Goal: Task Accomplishment & Management: Complete application form

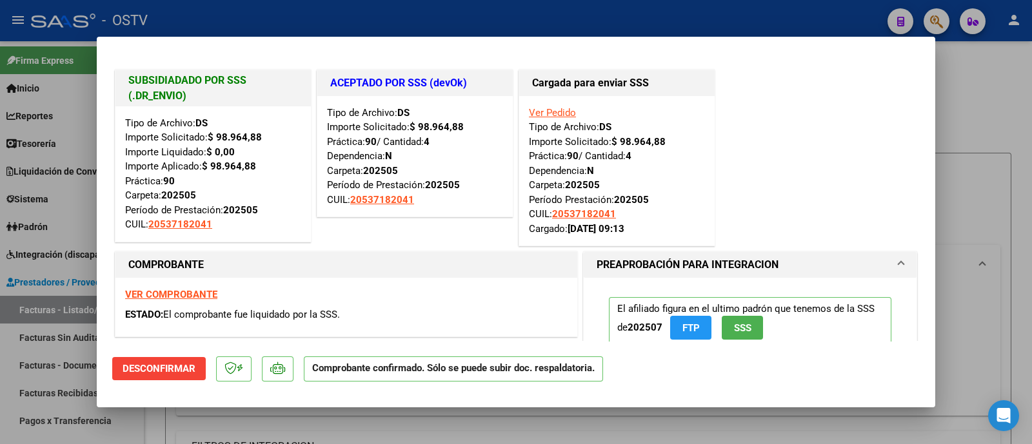
scroll to position [484, 0]
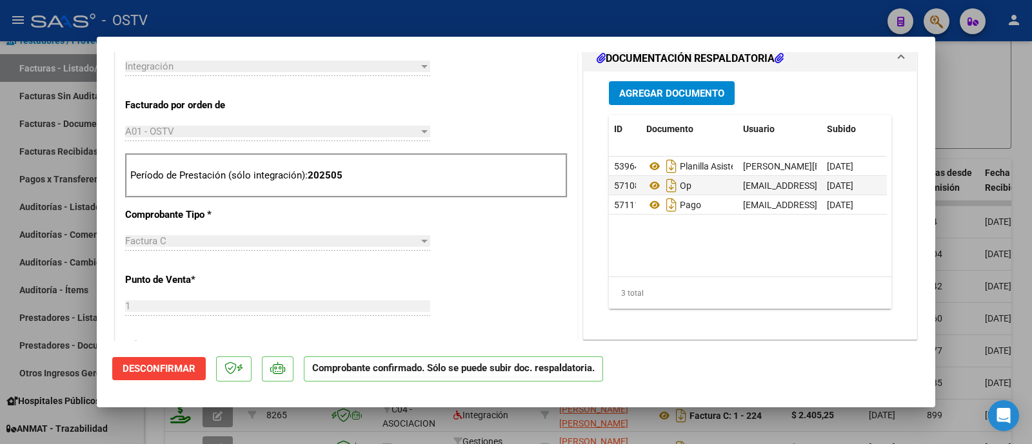
click at [315, 21] on div at bounding box center [516, 222] width 1032 height 444
type input "$ 0,00"
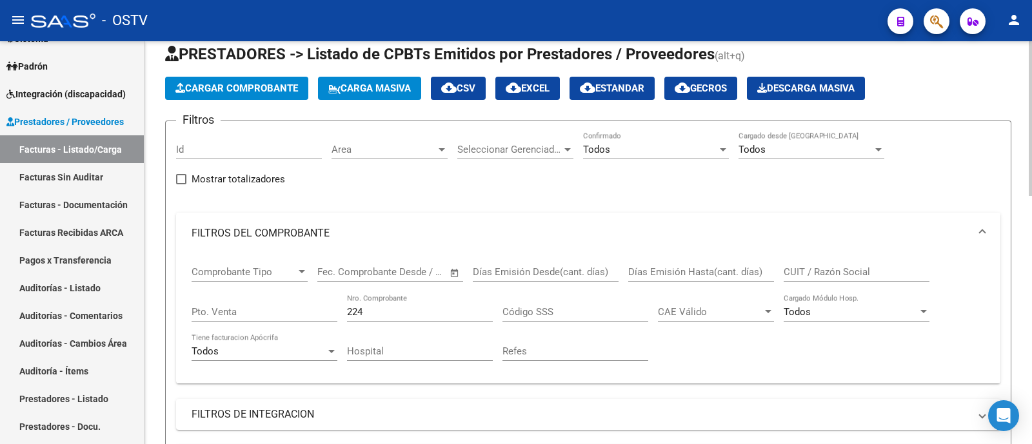
scroll to position [0, 0]
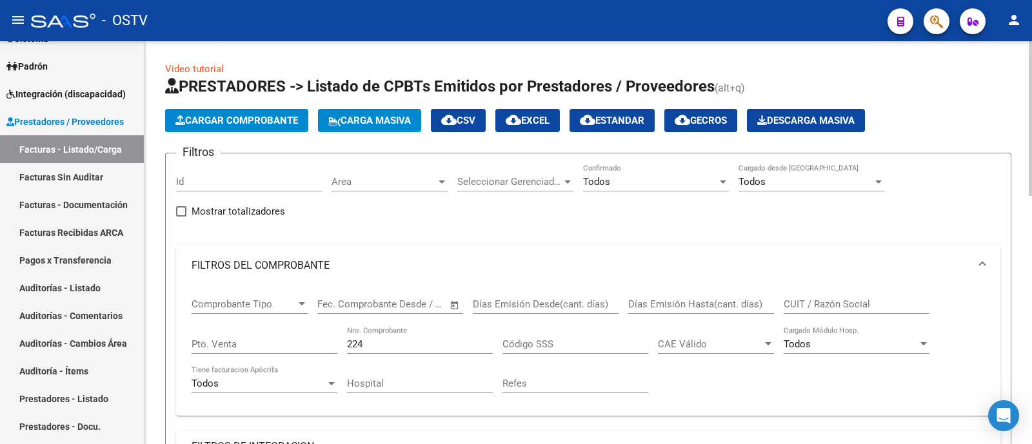
click at [391, 181] on span "Area" at bounding box center [383, 182] width 104 height 12
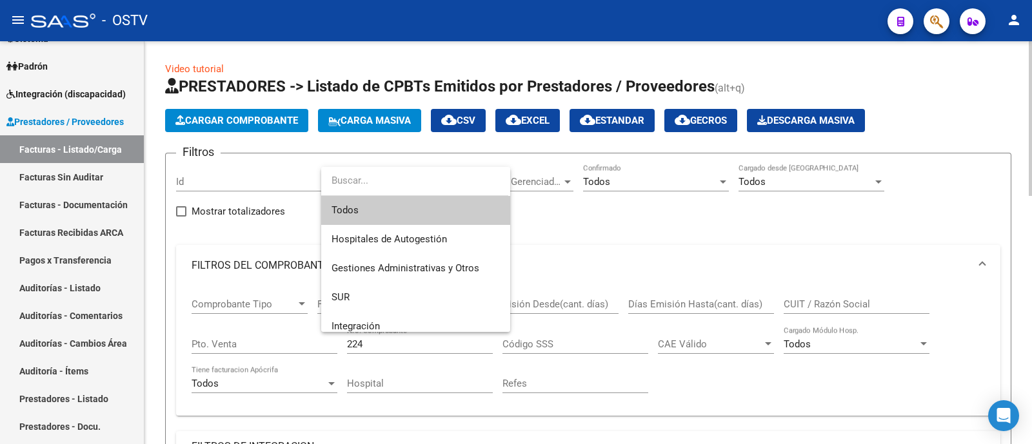
drag, startPoint x: 638, startPoint y: 205, endPoint x: 619, endPoint y: 228, distance: 29.7
click at [638, 206] on div at bounding box center [516, 222] width 1032 height 444
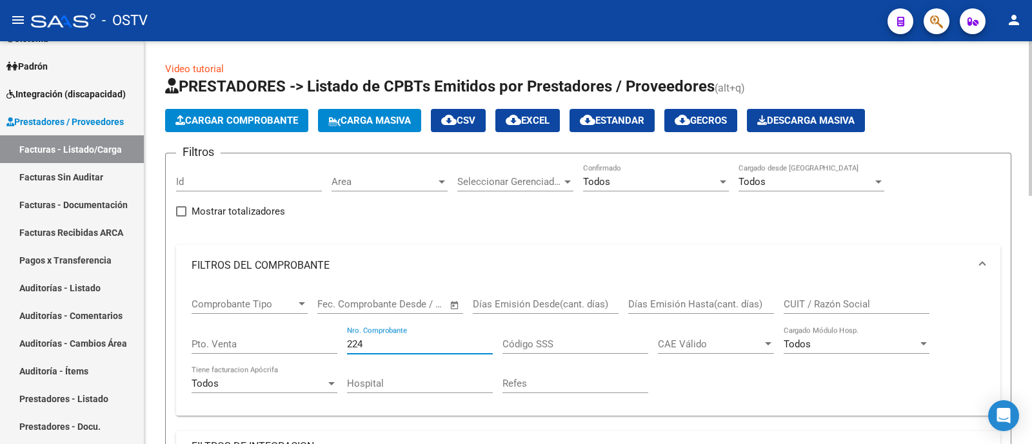
drag, startPoint x: 344, startPoint y: 349, endPoint x: 222, endPoint y: 241, distance: 162.6
click at [193, 366] on div "Comprobante Tipo Comprobante Tipo Fecha inicio – Fecha fin Fec. Comprobante Des…" at bounding box center [587, 345] width 793 height 119
click at [805, 307] on input "CUIT / Razón Social" at bounding box center [856, 305] width 146 height 12
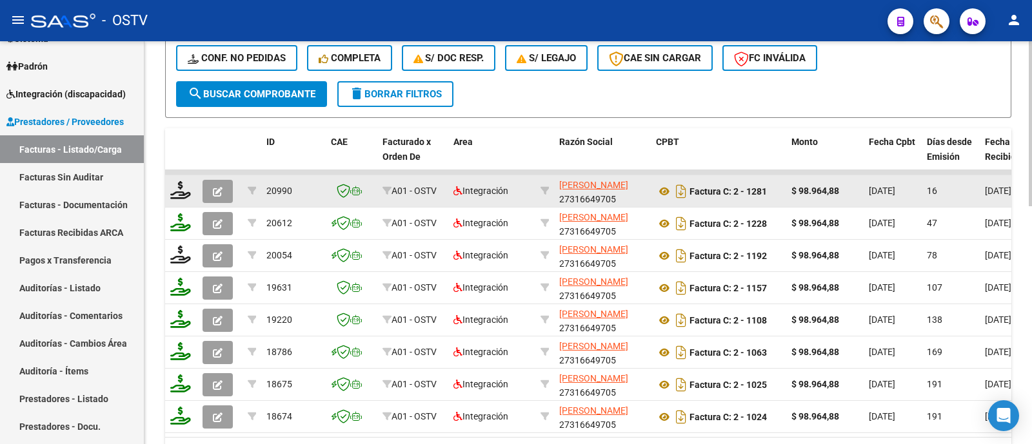
scroll to position [484, 0]
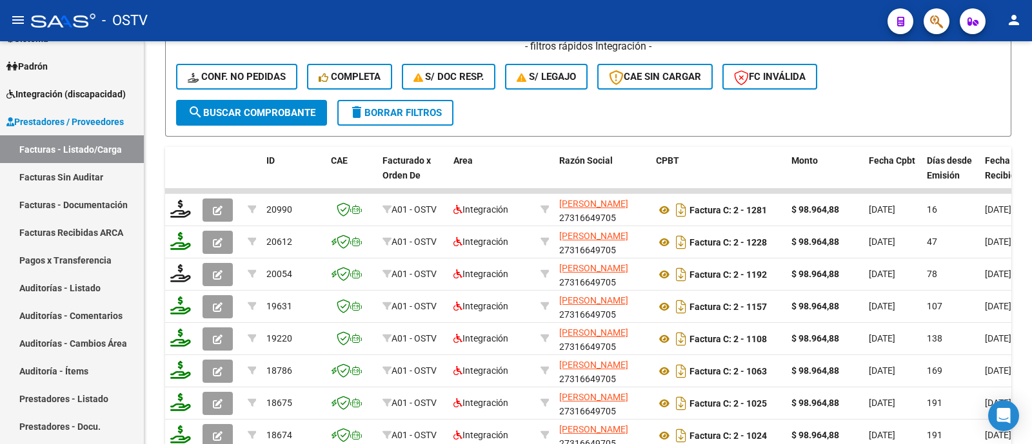
type input "mercau"
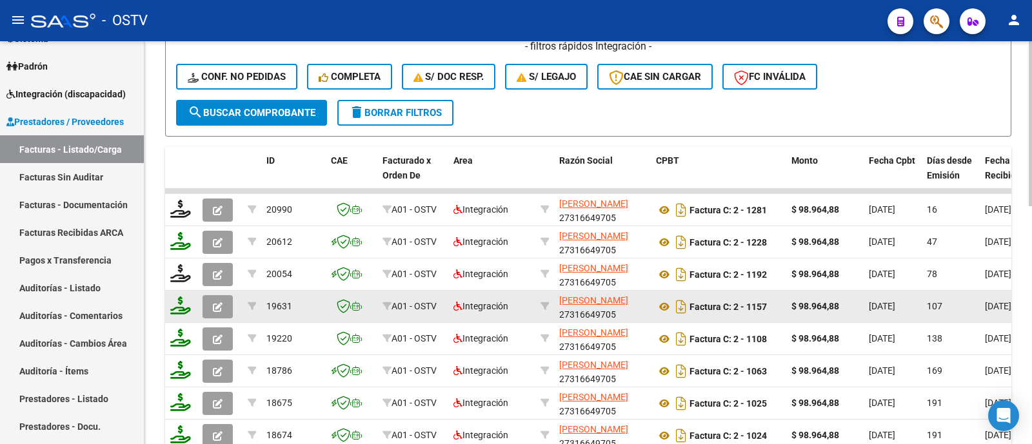
click at [221, 306] on icon "button" at bounding box center [218, 307] width 10 height 10
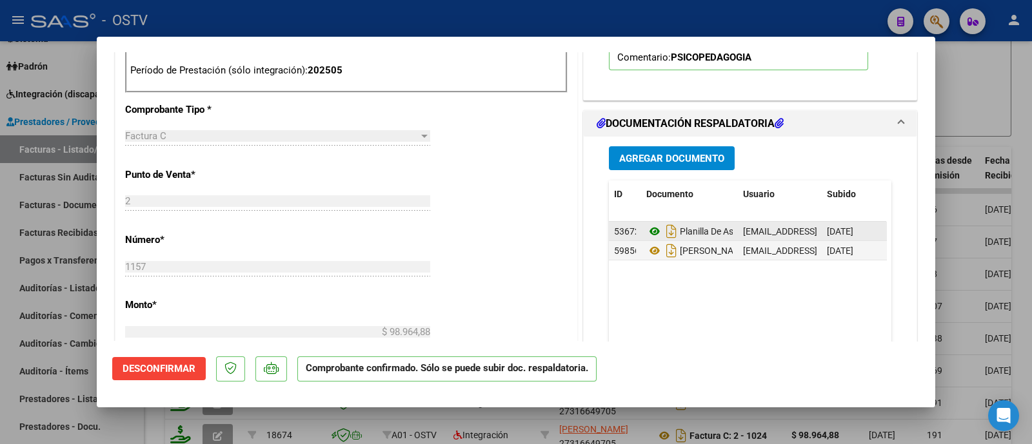
scroll to position [588, 0]
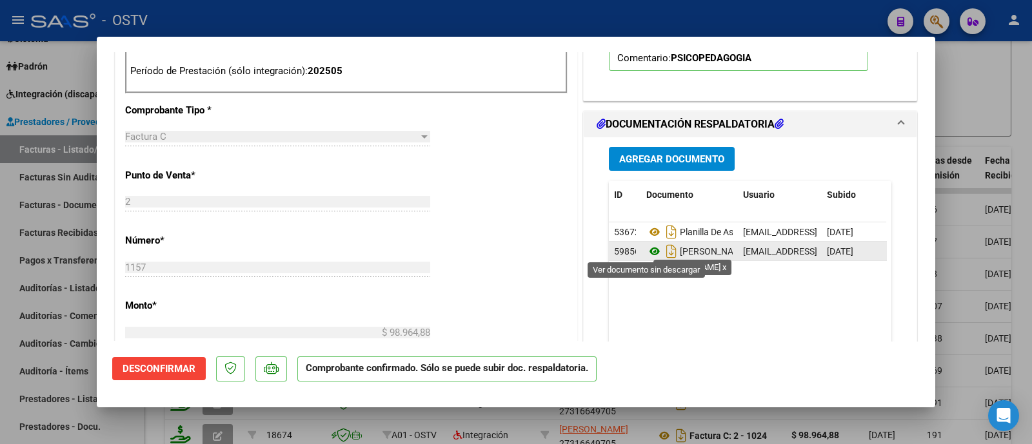
click at [648, 246] on icon at bounding box center [654, 251] width 17 height 15
click at [573, 25] on div at bounding box center [516, 222] width 1032 height 444
type input "$ 0,00"
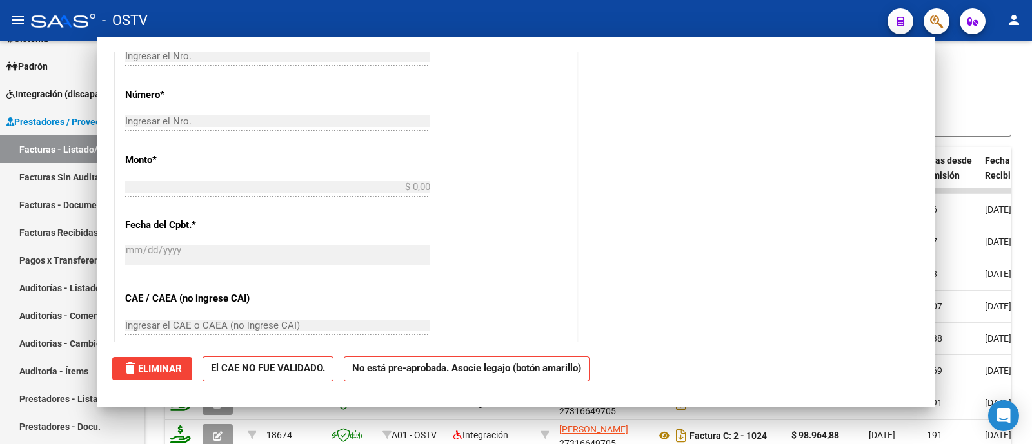
scroll to position [0, 0]
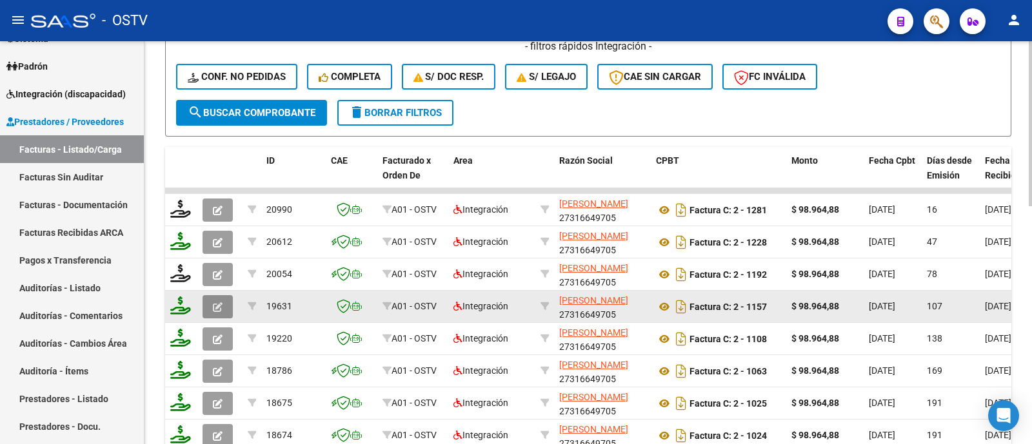
click at [229, 308] on button "button" at bounding box center [217, 306] width 30 height 23
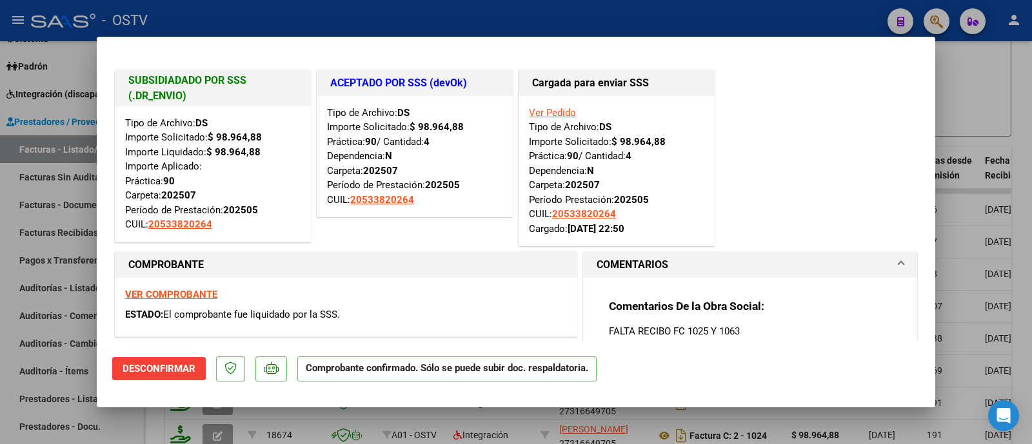
click at [335, 14] on div at bounding box center [516, 222] width 1032 height 444
type input "$ 0,00"
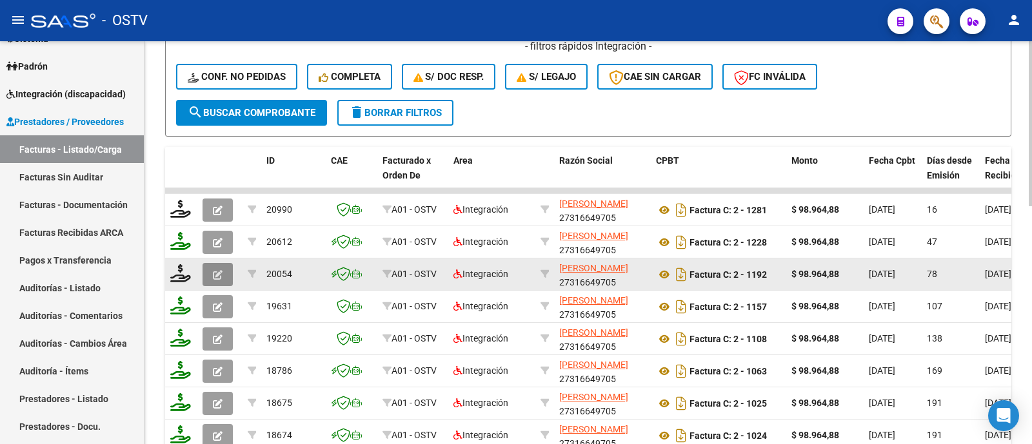
click at [222, 270] on button "button" at bounding box center [217, 274] width 30 height 23
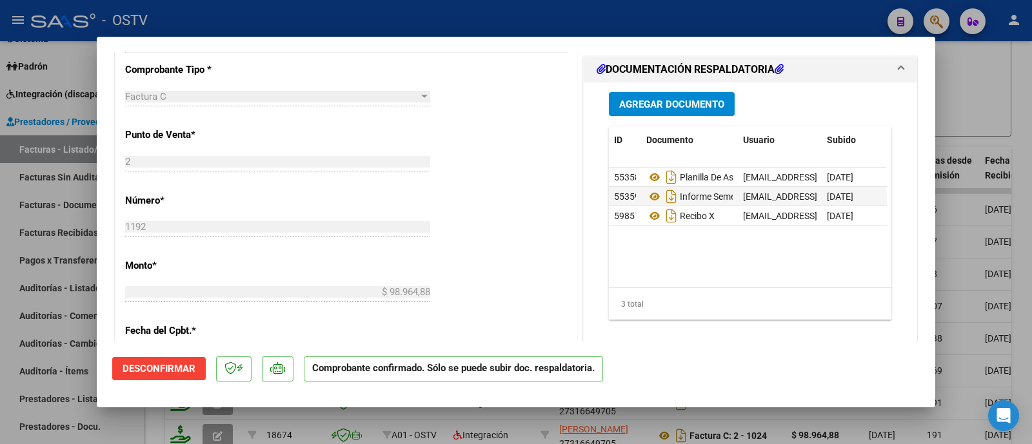
scroll to position [644, 0]
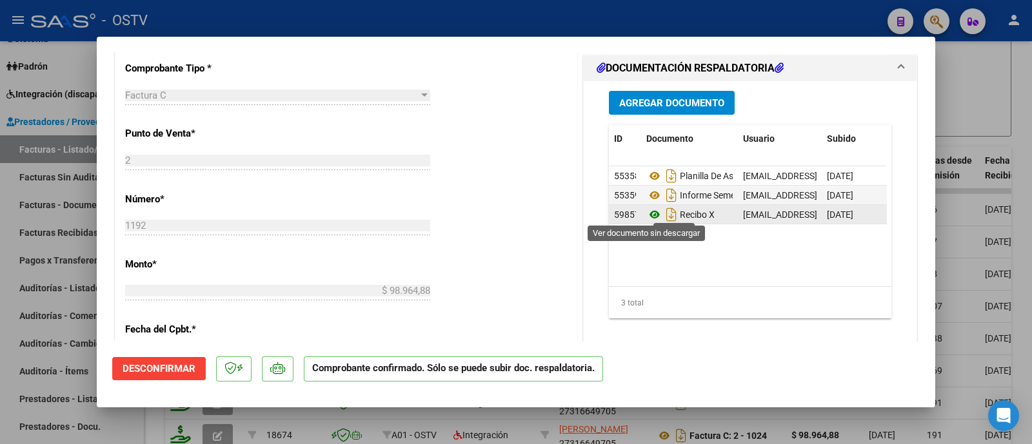
click at [646, 215] on icon at bounding box center [654, 214] width 17 height 15
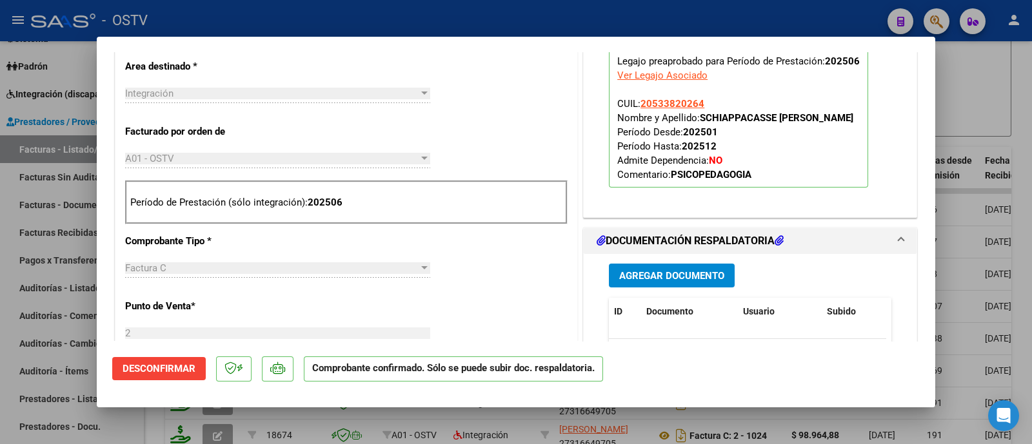
scroll to position [403, 0]
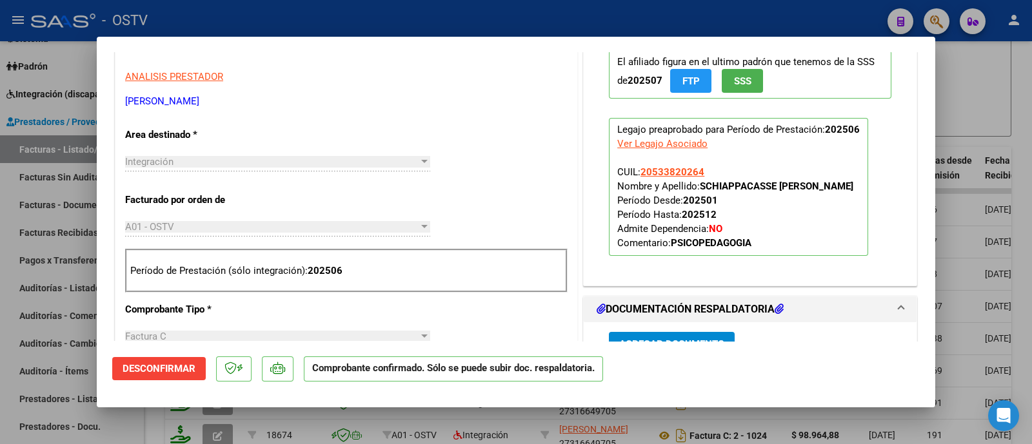
click at [306, 21] on div at bounding box center [516, 222] width 1032 height 444
type input "$ 0,00"
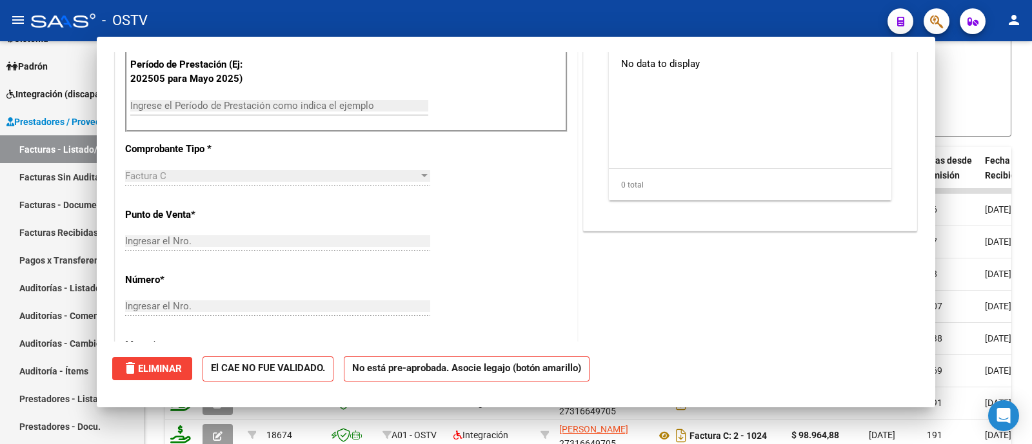
scroll to position [221, 0]
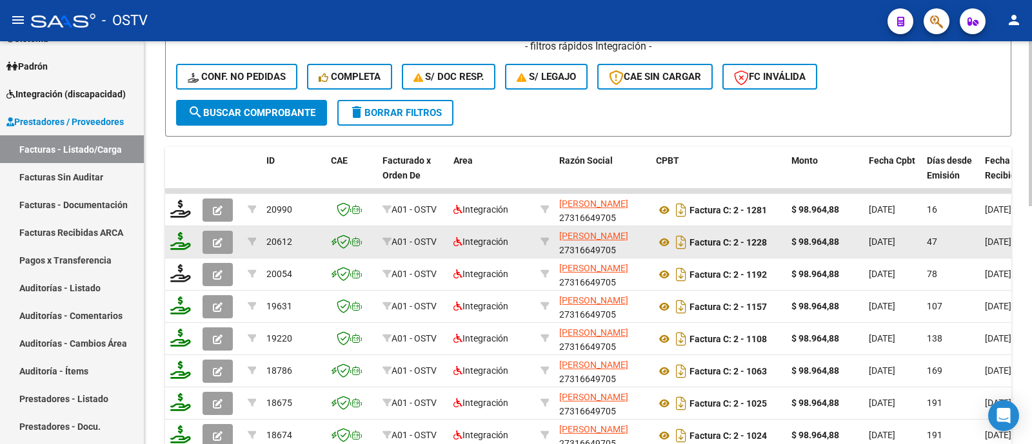
click at [216, 239] on icon "button" at bounding box center [218, 243] width 10 height 10
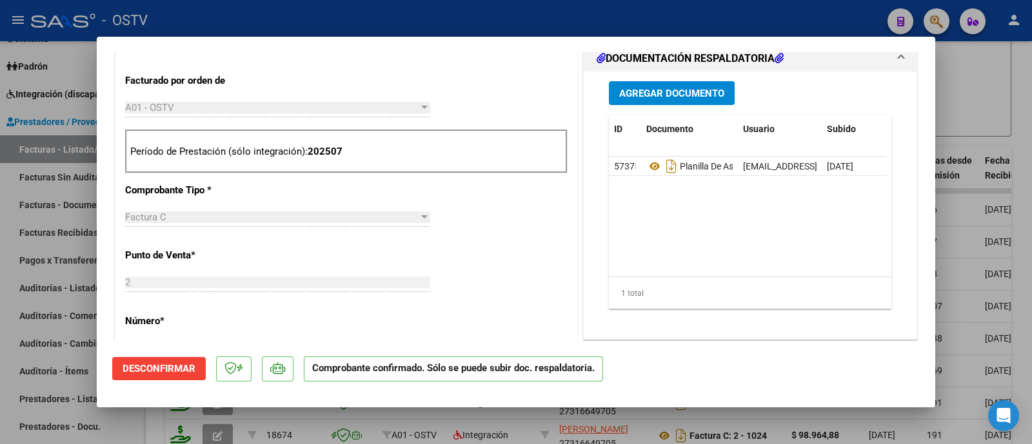
scroll to position [322, 0]
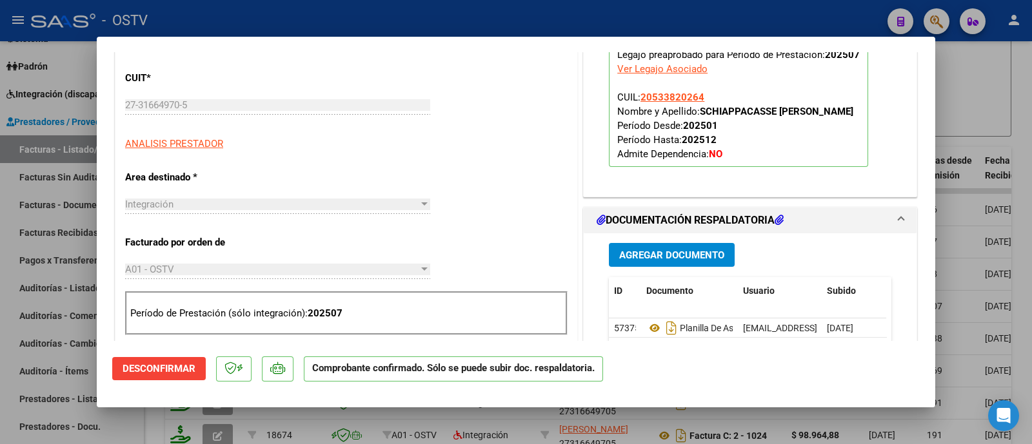
click at [353, 5] on div at bounding box center [516, 222] width 1032 height 444
type input "$ 0,00"
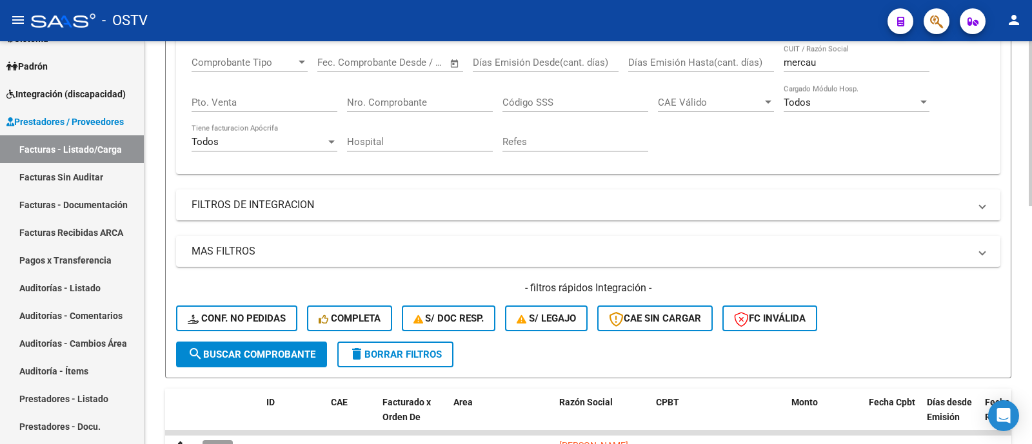
scroll to position [80, 0]
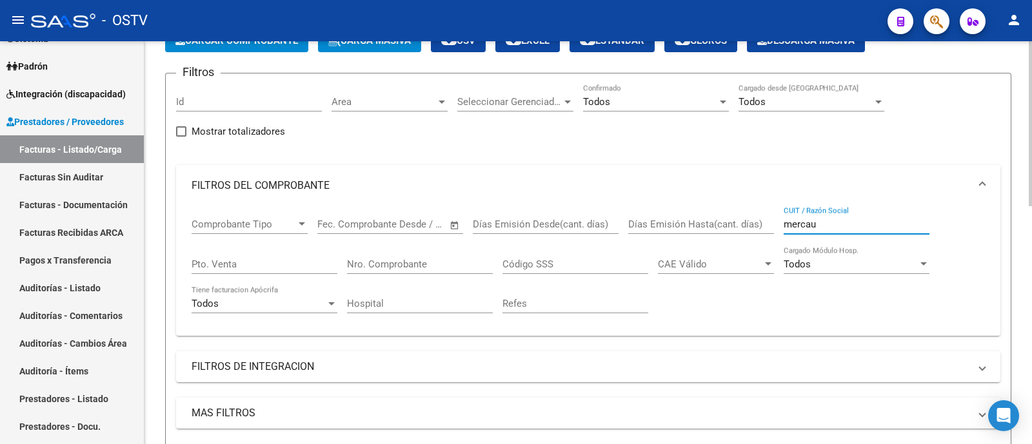
drag, startPoint x: 846, startPoint y: 221, endPoint x: 568, endPoint y: 284, distance: 285.1
click at [571, 285] on div "Comprobante Tipo Comprobante Tipo Fecha inicio – Fecha fin Fec. Comprobante Des…" at bounding box center [587, 265] width 793 height 119
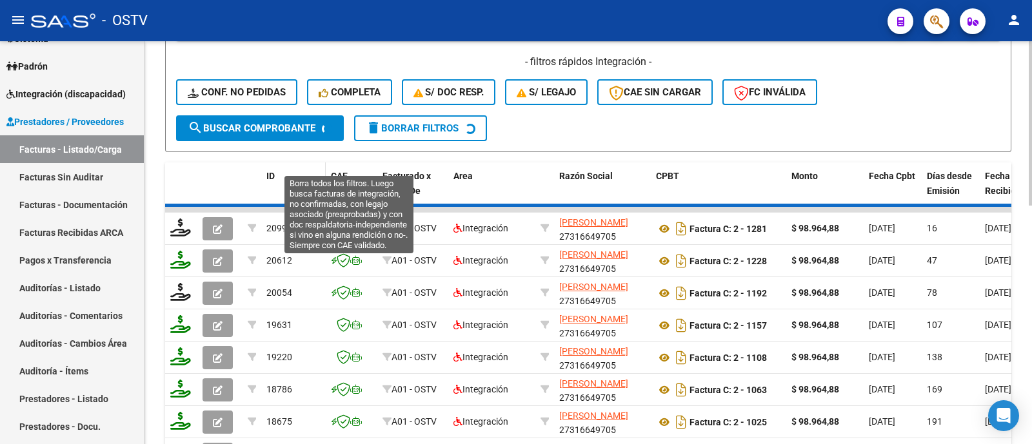
scroll to position [484, 0]
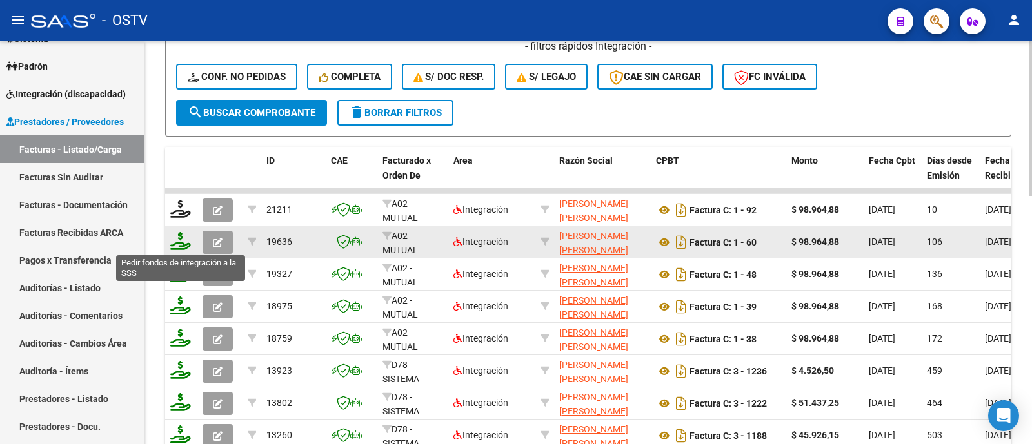
type input "[PERSON_NAME]"
click at [215, 239] on icon "button" at bounding box center [218, 243] width 10 height 10
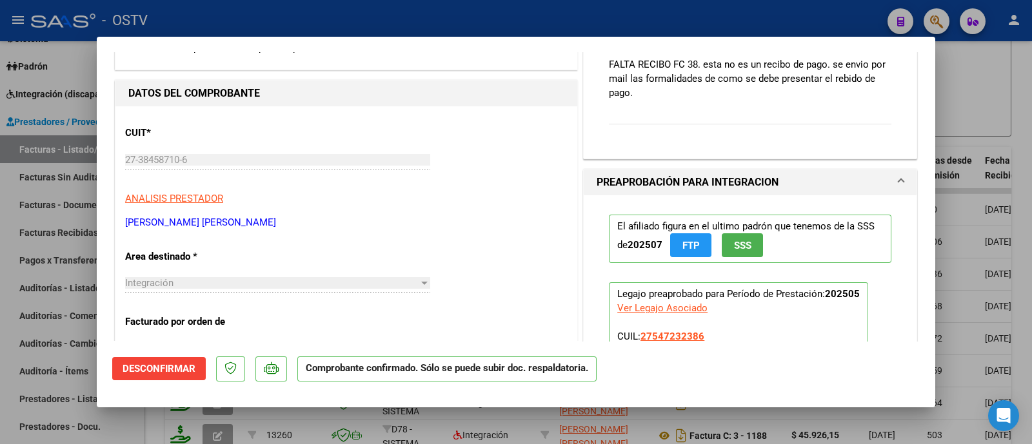
scroll to position [242, 0]
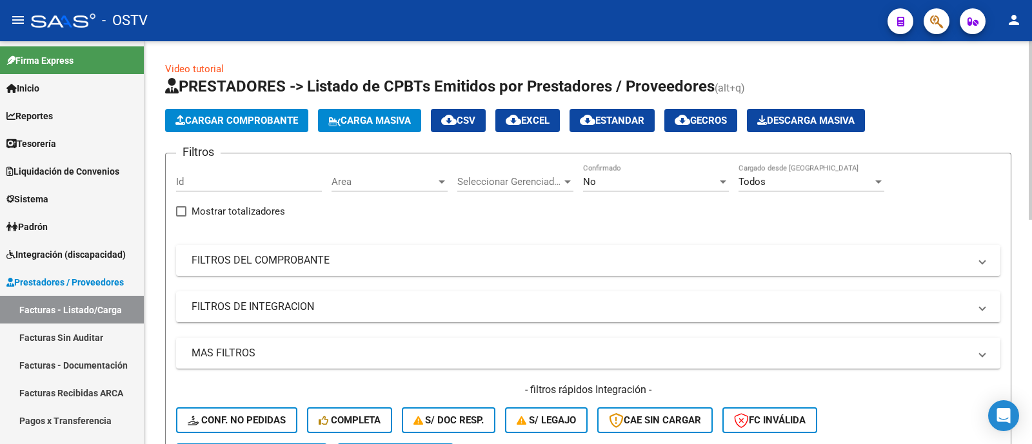
click at [635, 272] on mat-expansion-panel-header "FILTROS DEL COMPROBANTE" at bounding box center [588, 260] width 824 height 31
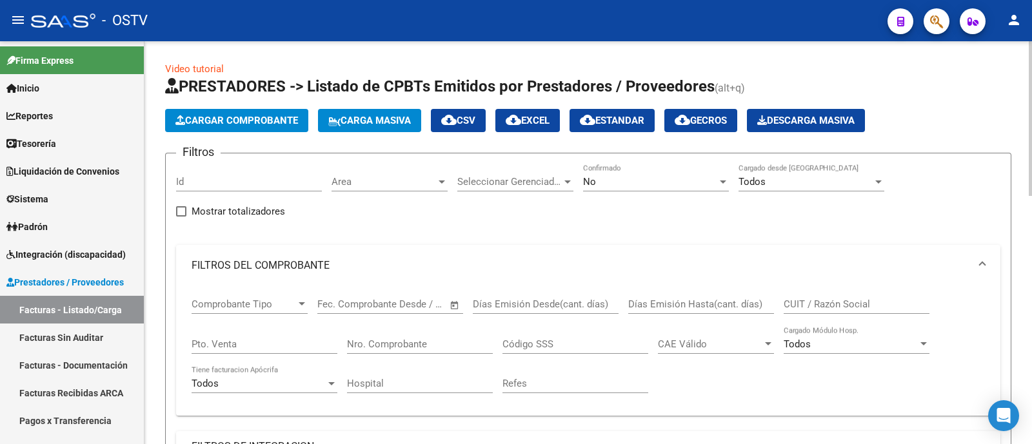
click at [625, 180] on div "No" at bounding box center [650, 182] width 134 height 12
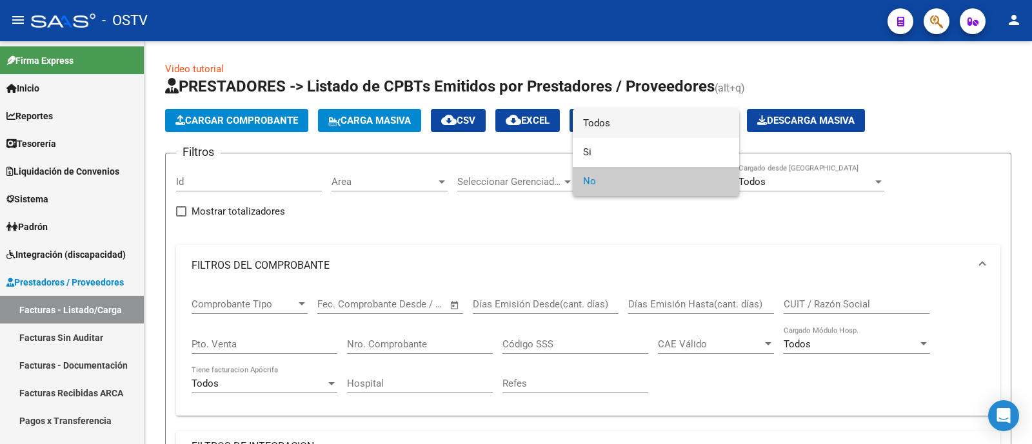
click at [630, 118] on span "Todos" at bounding box center [656, 123] width 146 height 29
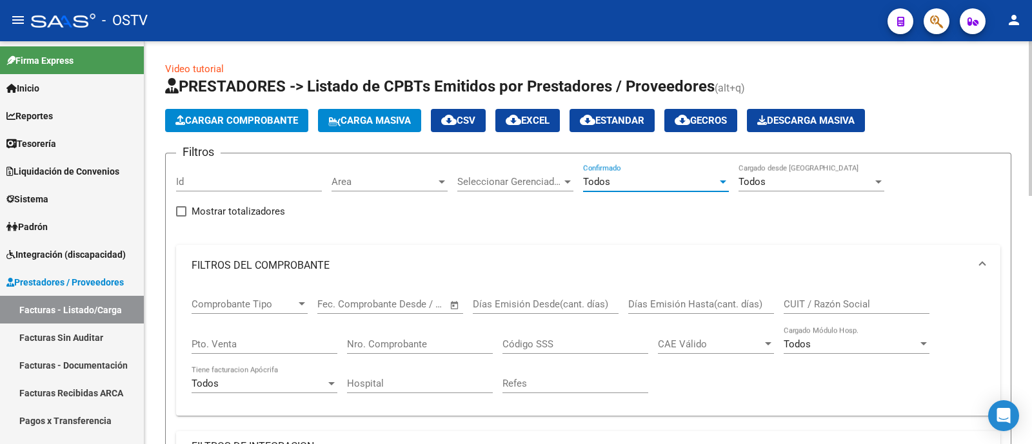
click at [852, 299] on input "CUIT / Razón Social" at bounding box center [856, 305] width 146 height 12
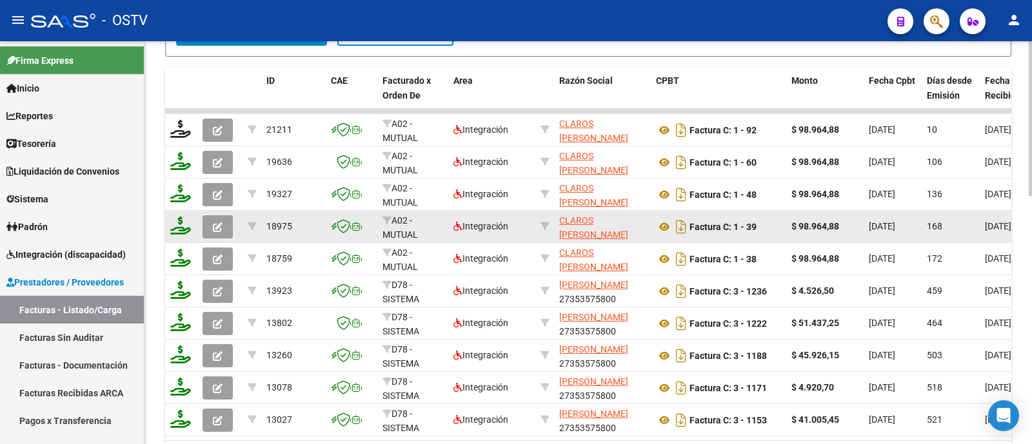
scroll to position [484, 0]
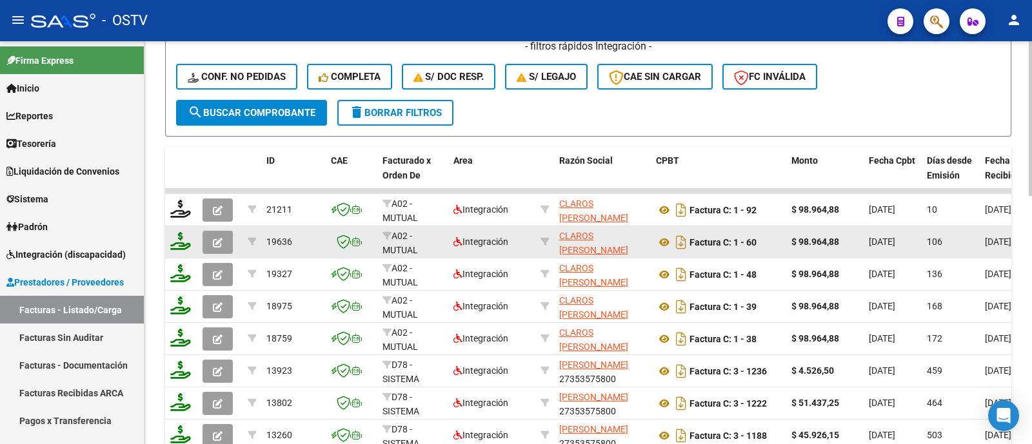
type input "[PERSON_NAME]"
click at [215, 240] on icon "button" at bounding box center [218, 243] width 10 height 10
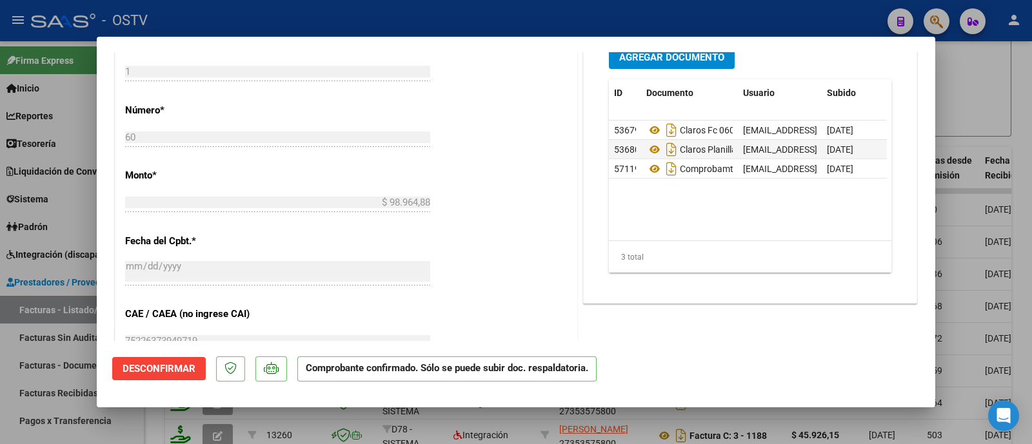
scroll to position [725, 0]
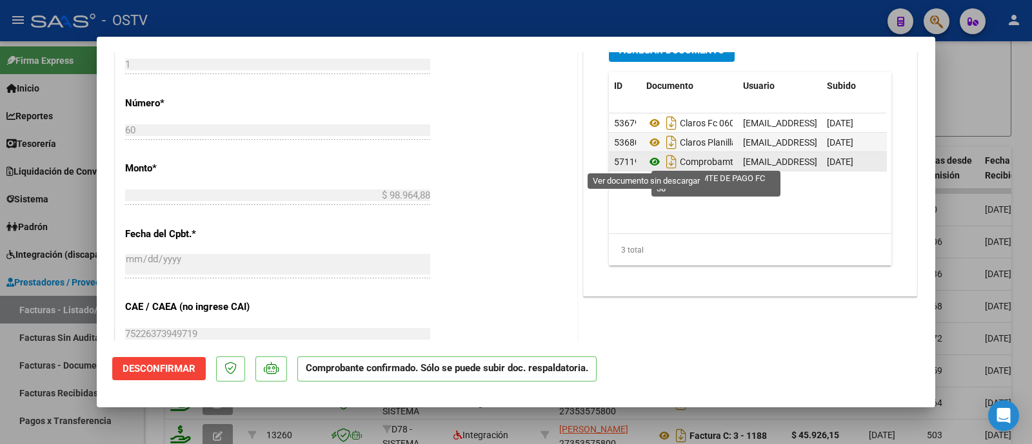
click at [649, 157] on icon at bounding box center [654, 161] width 17 height 15
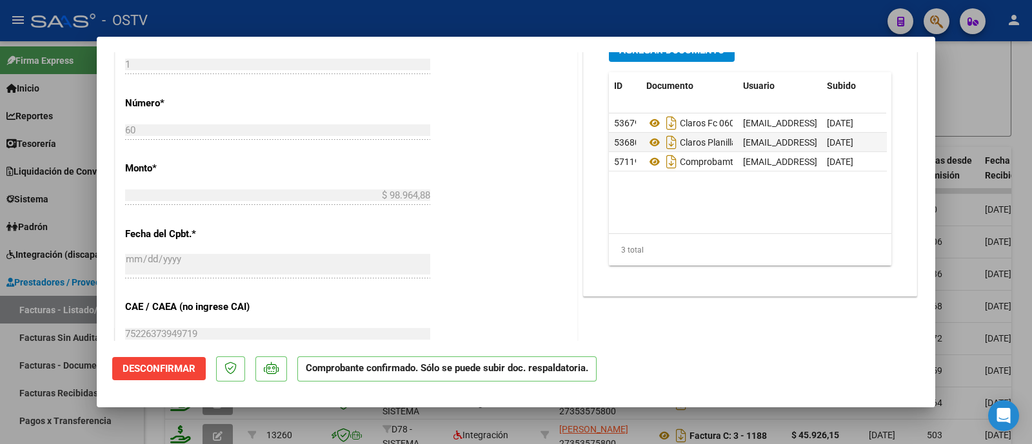
click at [440, 27] on div at bounding box center [516, 222] width 1032 height 444
type input "$ 0,00"
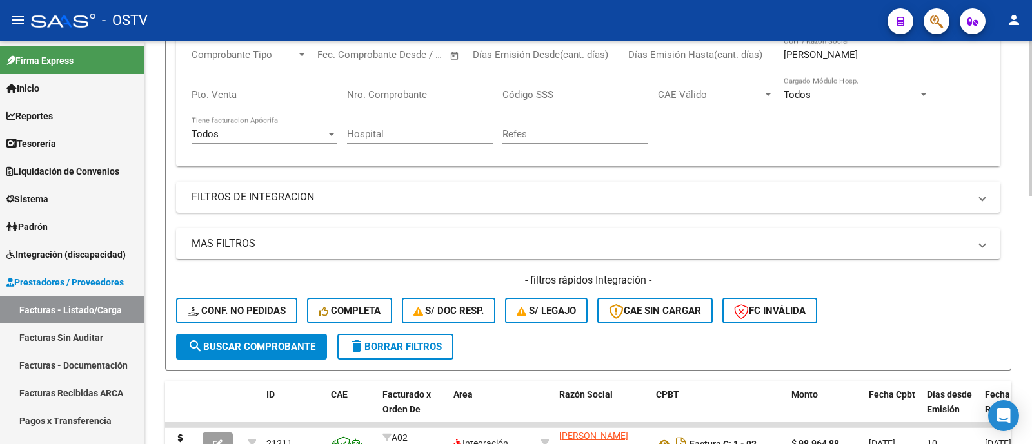
scroll to position [161, 0]
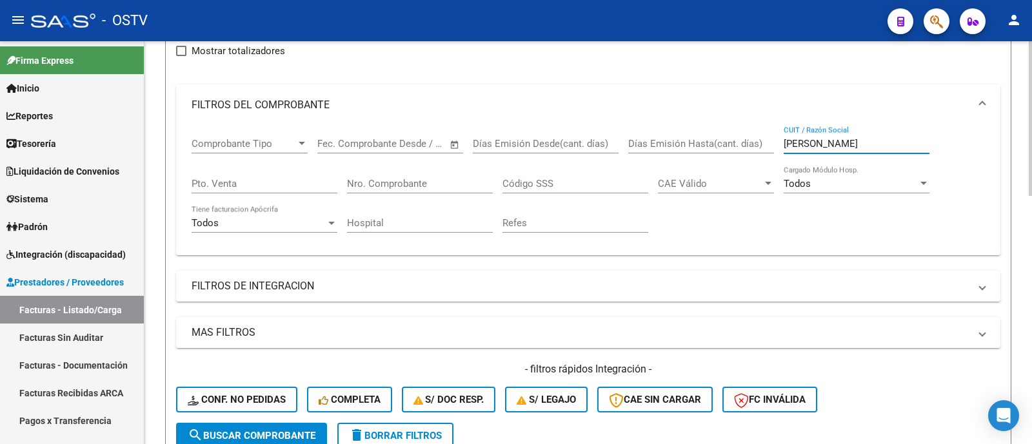
drag, startPoint x: 834, startPoint y: 137, endPoint x: 714, endPoint y: 146, distance: 120.3
click at [714, 146] on div "Comprobante Tipo Comprobante Tipo Fecha inicio – Fecha fin Fec. Comprobante Des…" at bounding box center [587, 185] width 793 height 119
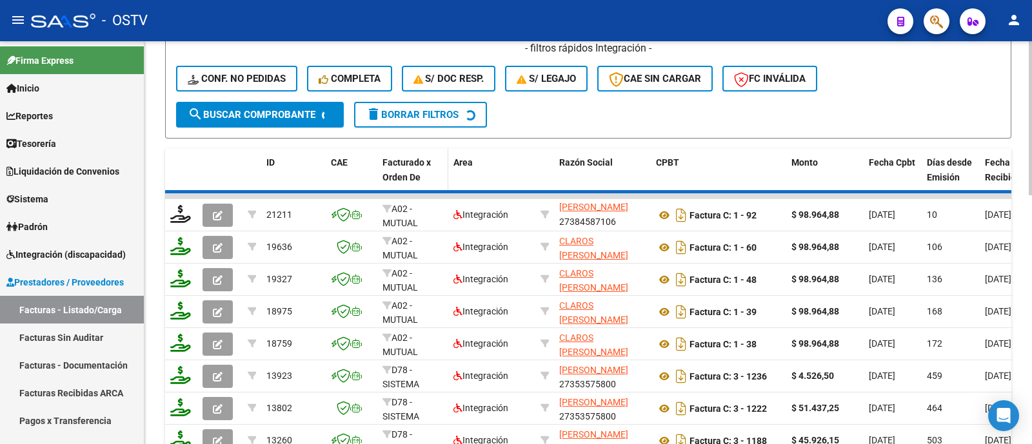
scroll to position [484, 0]
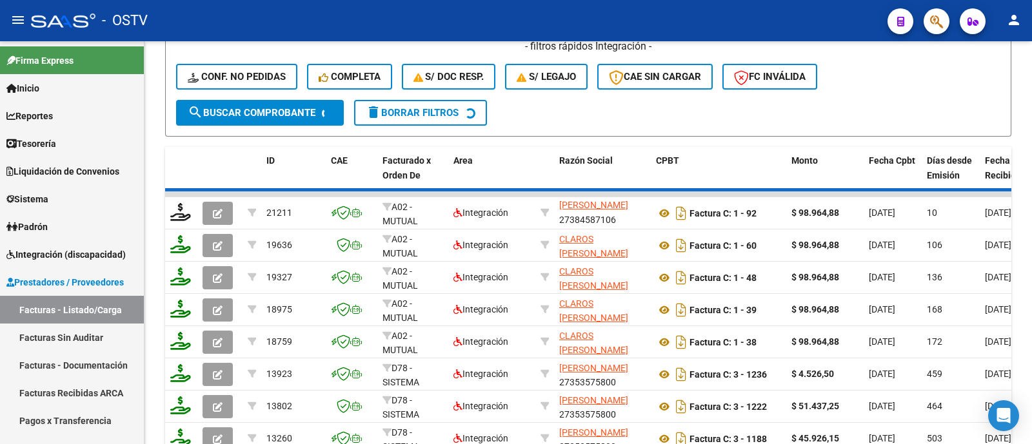
type input "[PERSON_NAME]"
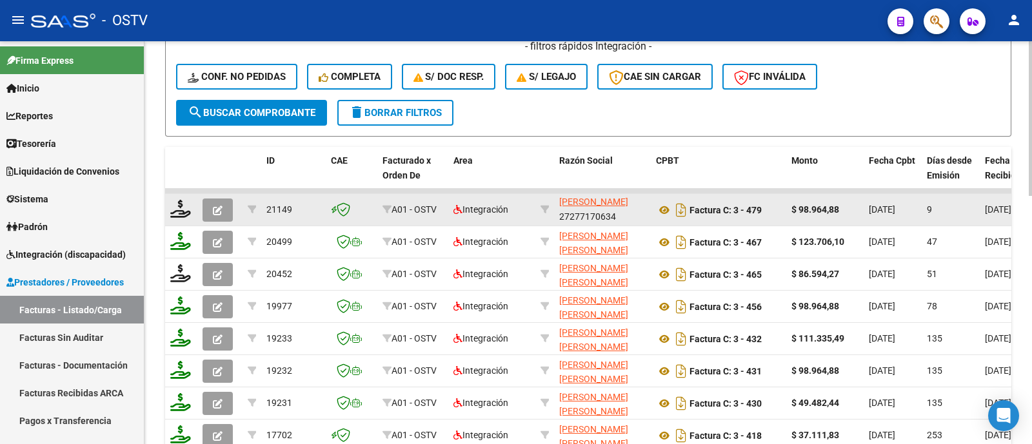
scroll to position [0, 0]
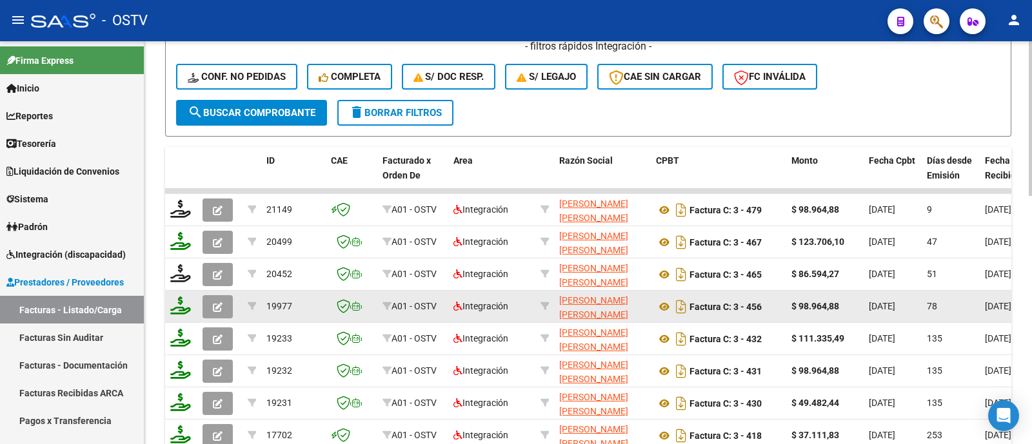
click at [221, 309] on icon "button" at bounding box center [218, 307] width 10 height 10
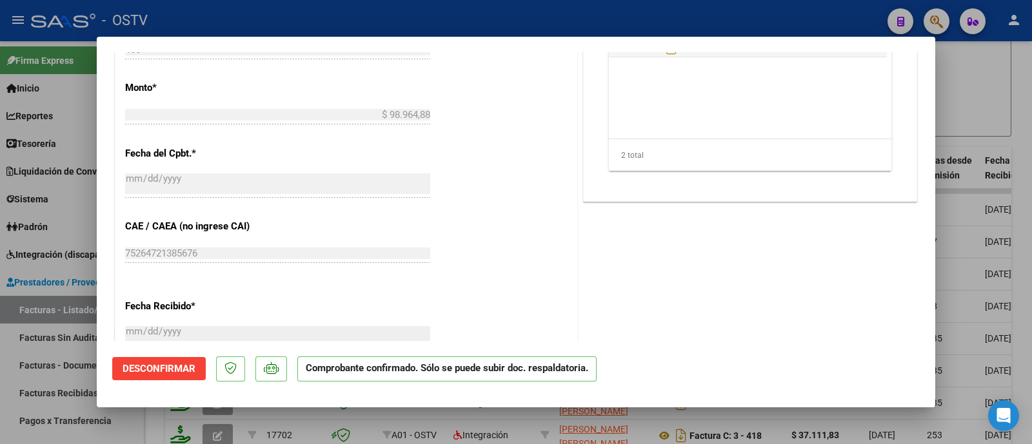
scroll to position [725, 0]
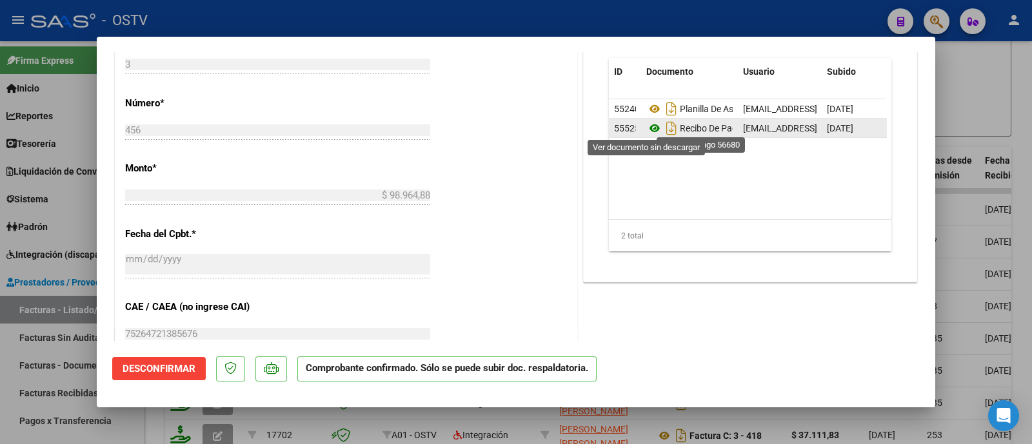
click at [647, 130] on icon at bounding box center [654, 128] width 17 height 15
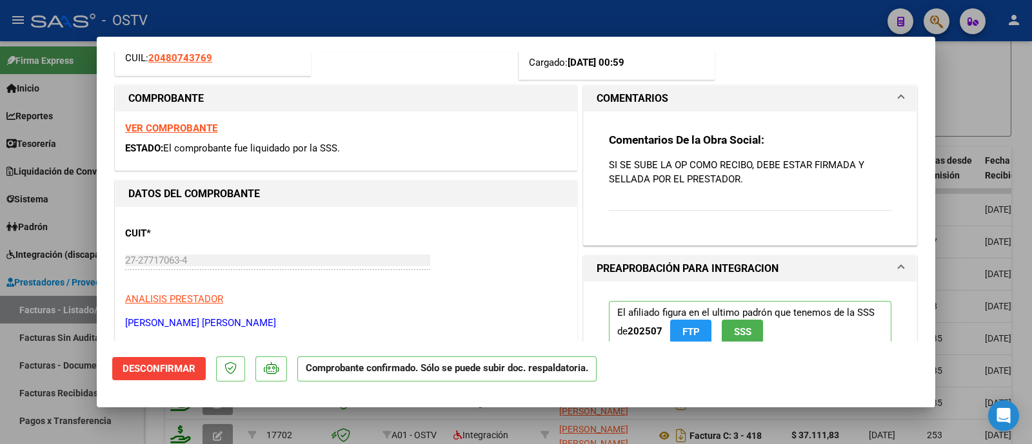
scroll to position [161, 0]
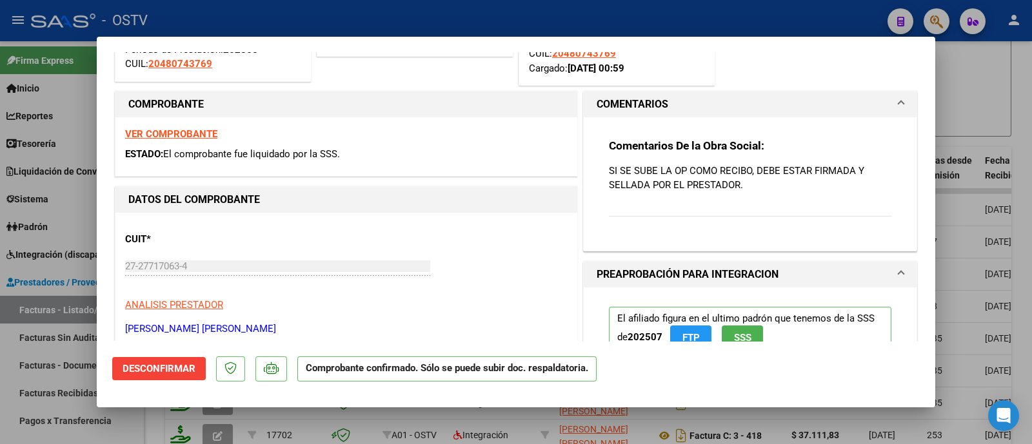
click at [671, 19] on div at bounding box center [516, 222] width 1032 height 444
type input "$ 0,00"
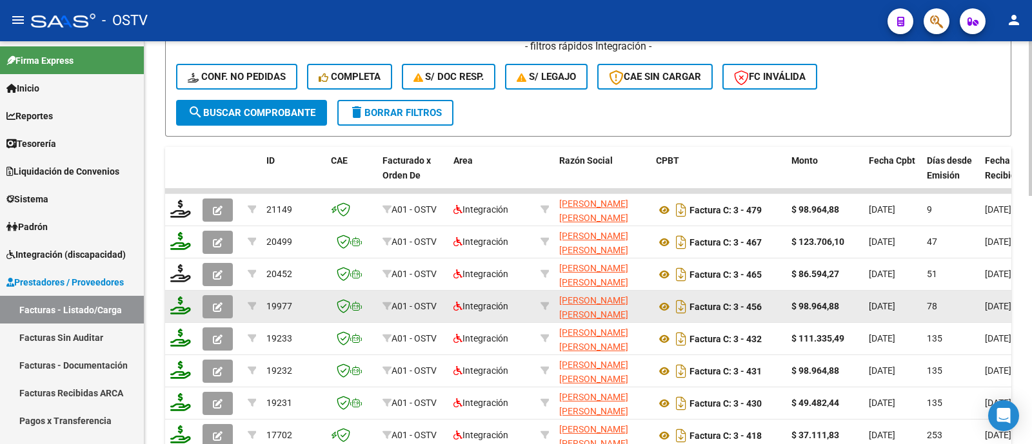
scroll to position [564, 0]
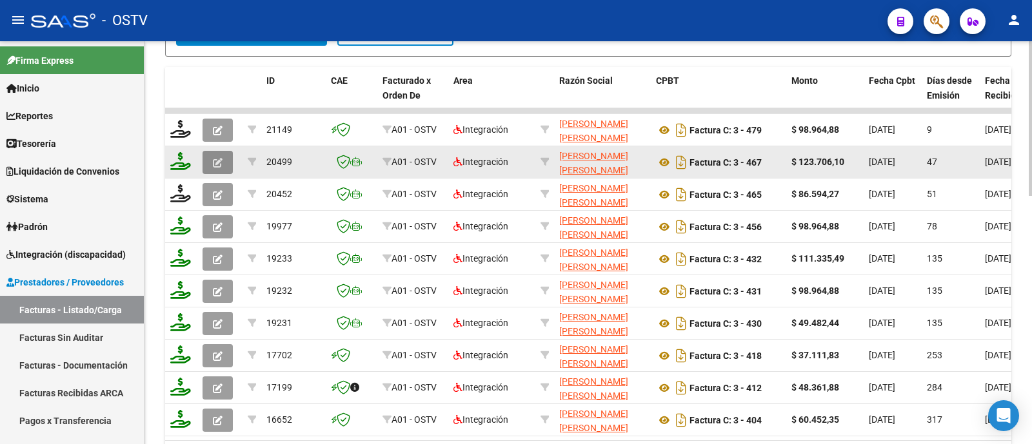
click at [210, 162] on button "button" at bounding box center [217, 162] width 30 height 23
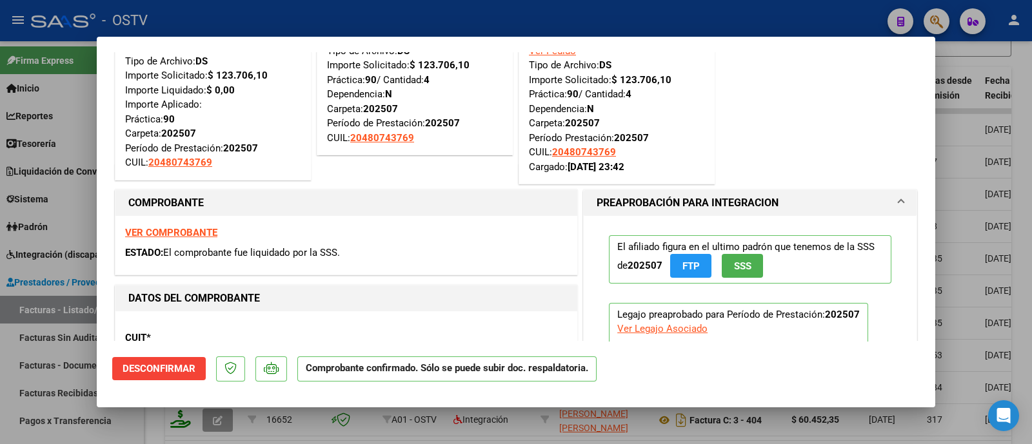
scroll to position [0, 0]
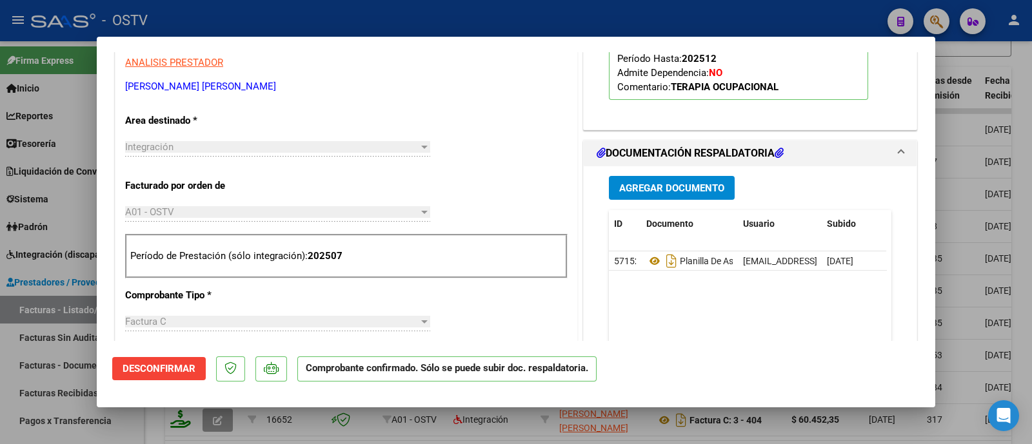
click at [546, 19] on div at bounding box center [516, 222] width 1032 height 444
type input "$ 0,00"
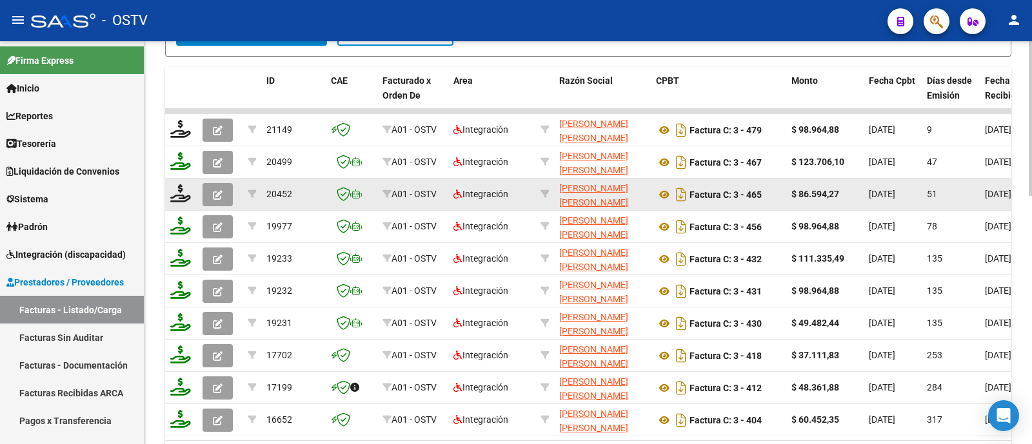
click at [217, 194] on icon "button" at bounding box center [218, 195] width 10 height 10
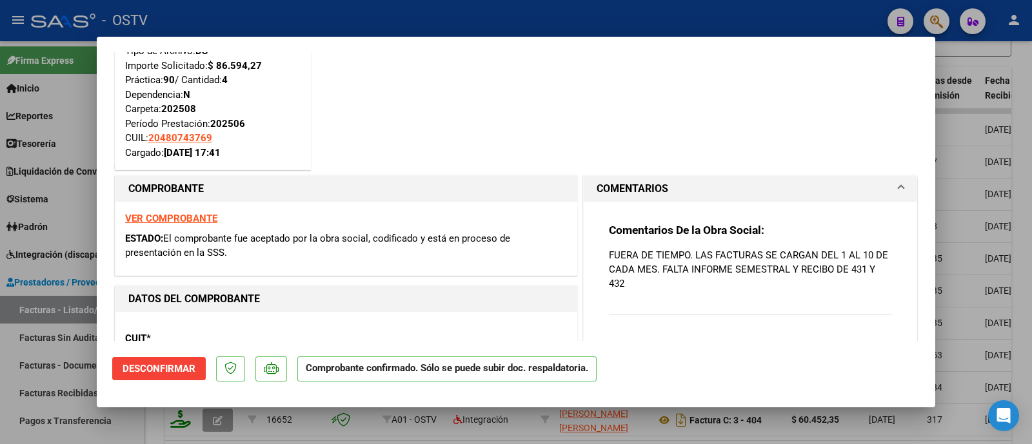
scroll to position [161, 0]
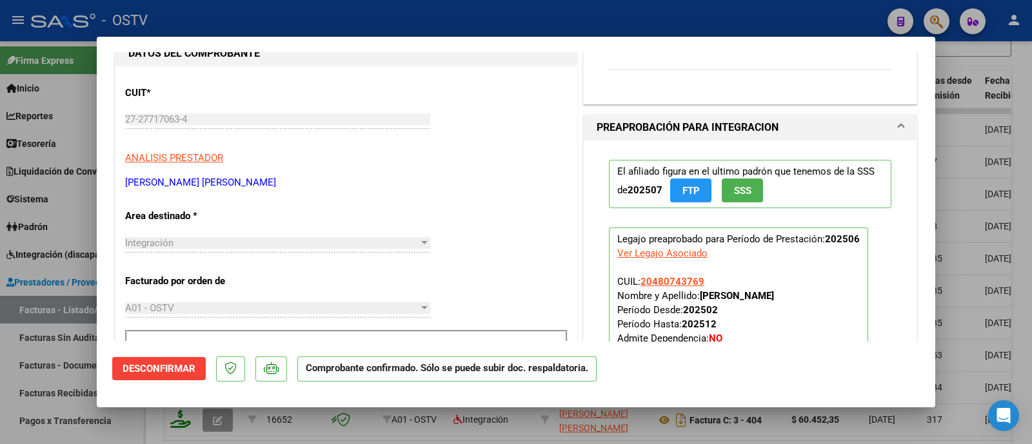
click at [541, 23] on div at bounding box center [516, 222] width 1032 height 444
type input "$ 0,00"
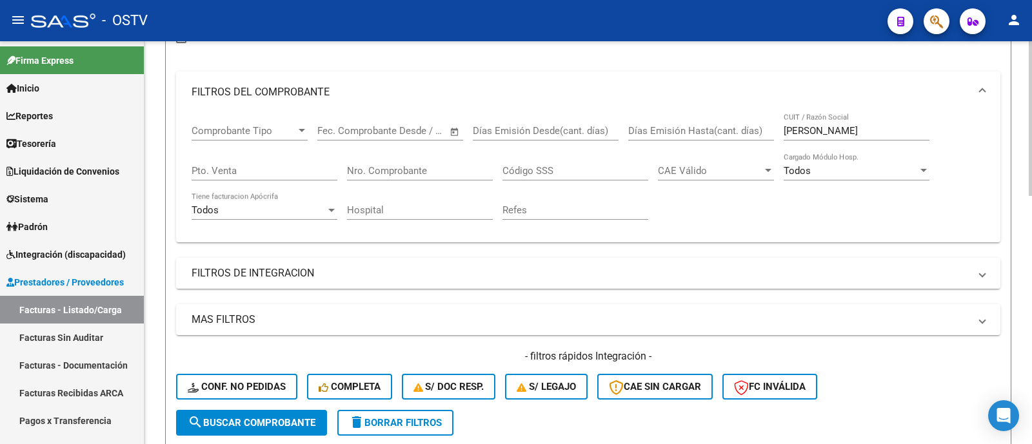
scroll to position [80, 0]
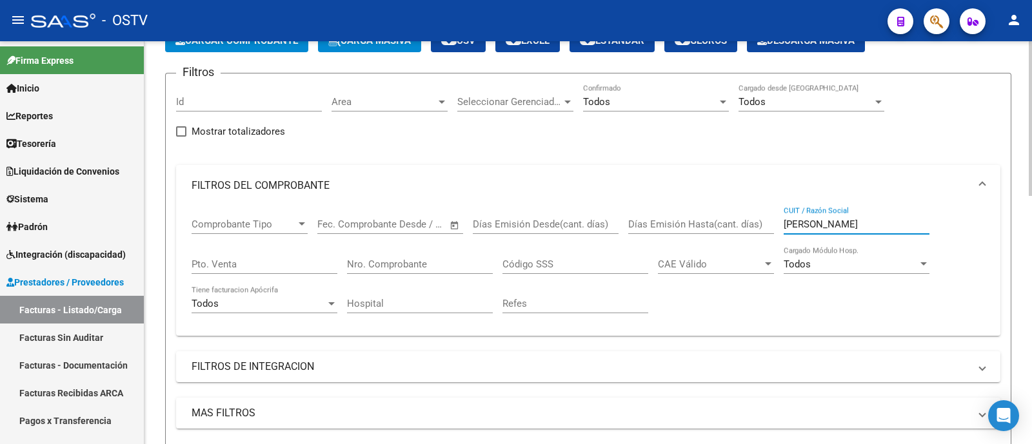
drag, startPoint x: 835, startPoint y: 226, endPoint x: 611, endPoint y: 228, distance: 224.4
click at [611, 228] on div "Comprobante Tipo Comprobante Tipo Fecha inicio – Fecha fin Fec. Comprobante Des…" at bounding box center [587, 265] width 793 height 119
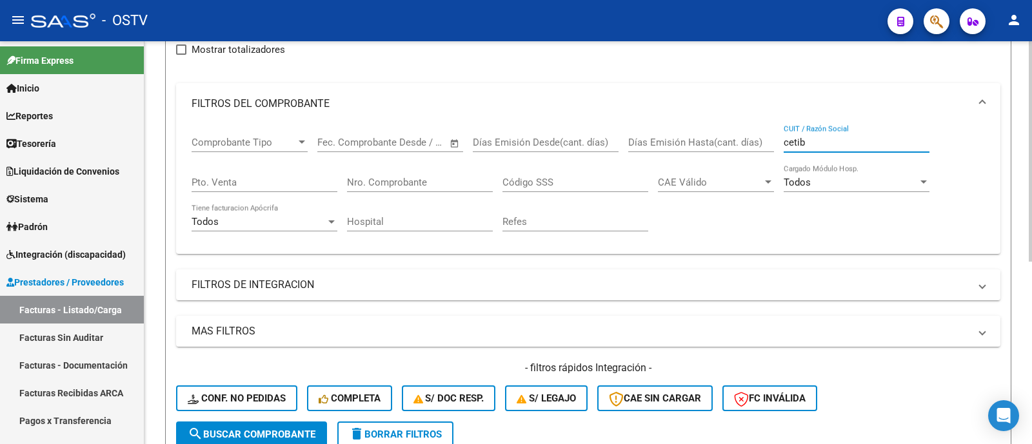
scroll to position [161, 0]
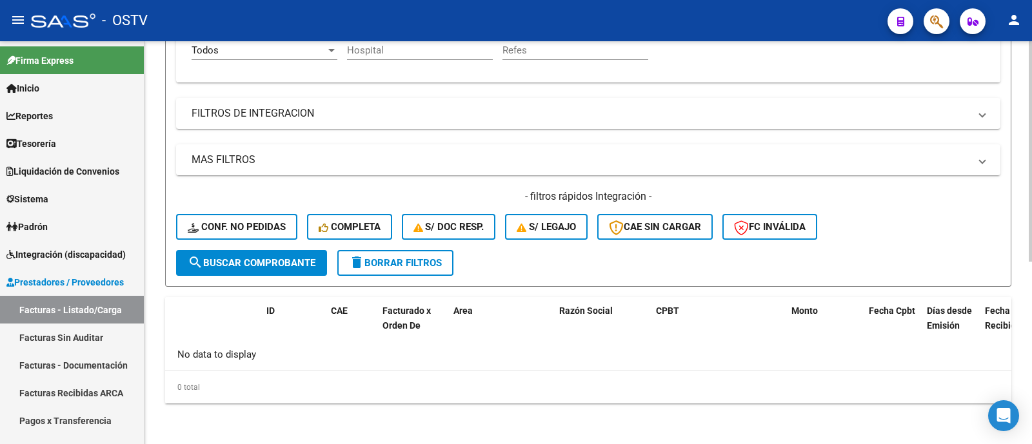
click at [304, 254] on button "search Buscar Comprobante" at bounding box center [251, 263] width 151 height 26
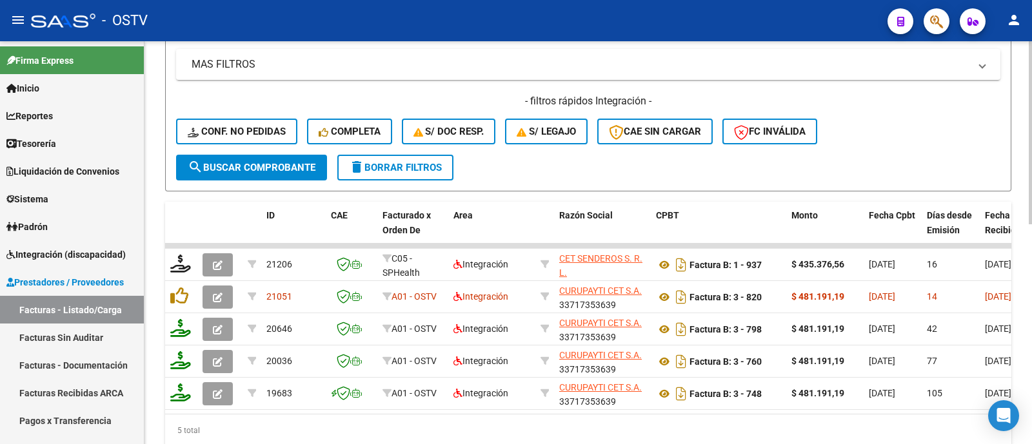
scroll to position [242, 0]
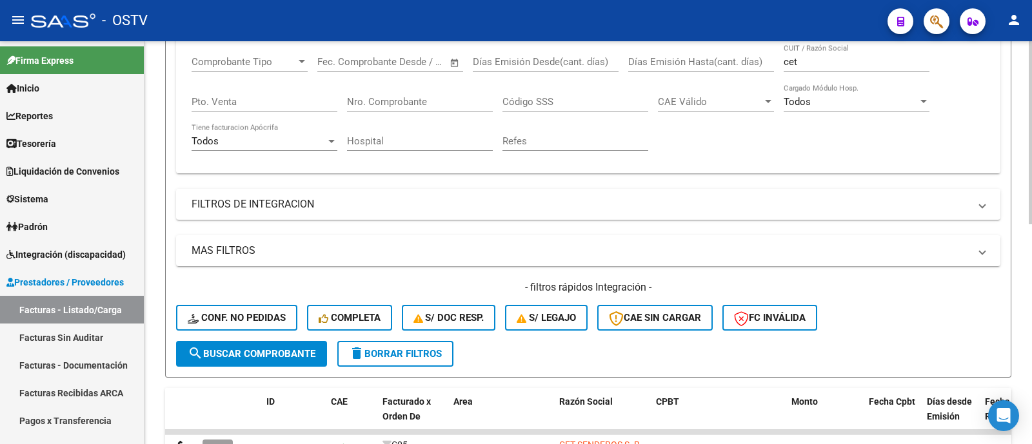
click at [816, 60] on input "cet" at bounding box center [856, 62] width 146 height 12
type input "c"
type input "c.e.t.i.b."
click at [176, 305] on button "Conf. no pedidas" at bounding box center [236, 318] width 121 height 26
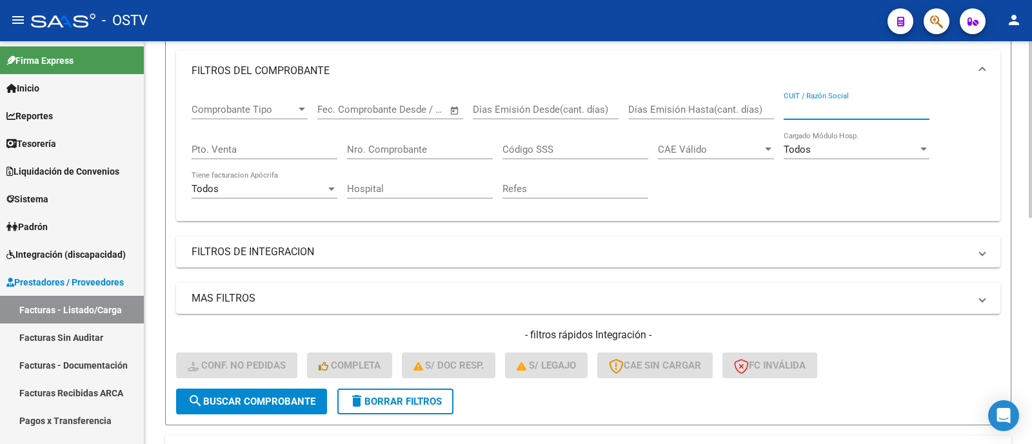
scroll to position [194, 0]
click at [803, 111] on input "CUIT / Razón Social" at bounding box center [856, 110] width 146 height 12
click at [351, 81] on mat-expansion-panel-header "FILTROS DEL COMPROBANTE" at bounding box center [588, 71] width 824 height 41
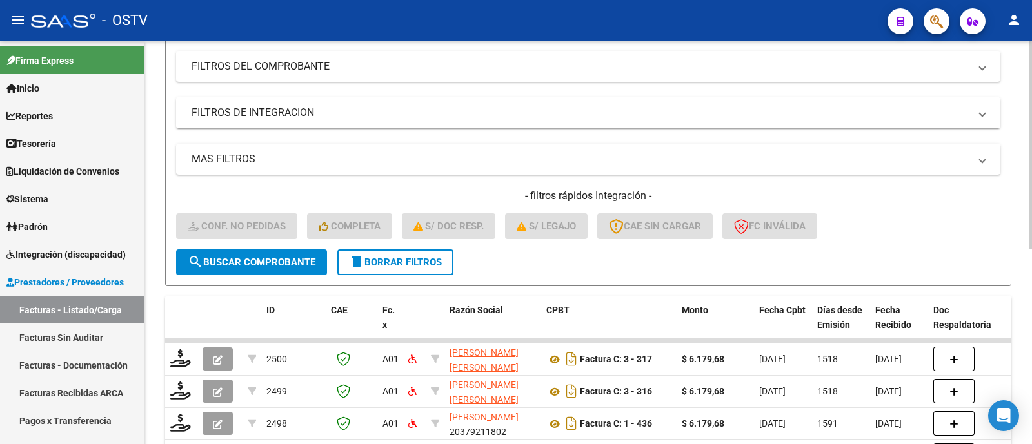
click at [398, 124] on mat-expansion-panel-header "FILTROS DE INTEGRACION" at bounding box center [588, 112] width 824 height 31
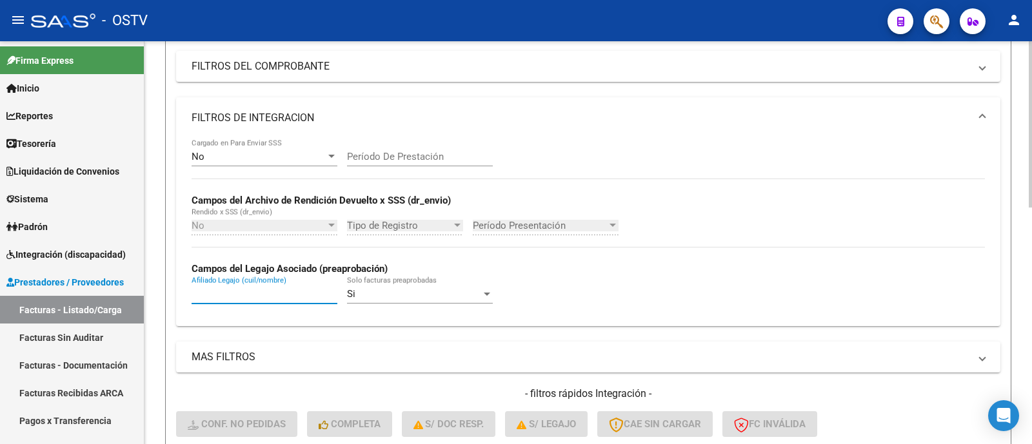
click at [291, 289] on input "Afiliado Legajo (cuil/nombre)" at bounding box center [264, 294] width 146 height 12
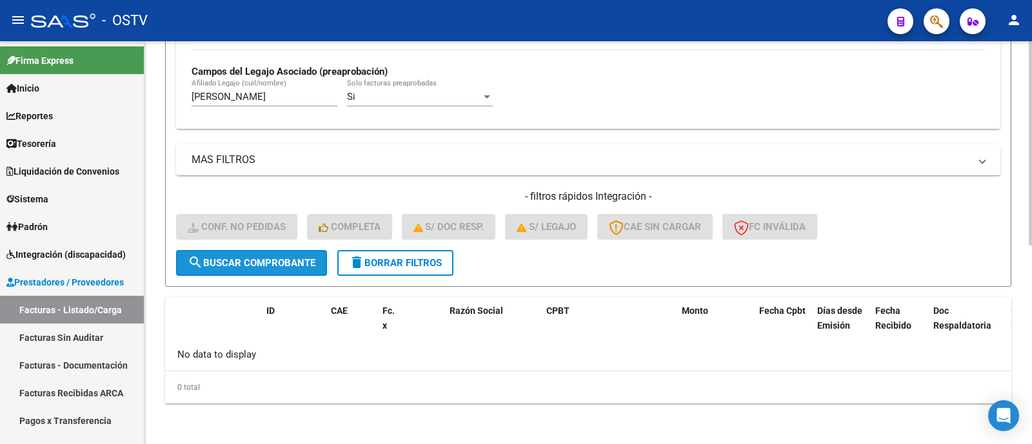
click at [313, 257] on span "search Buscar Comprobante" at bounding box center [252, 263] width 128 height 12
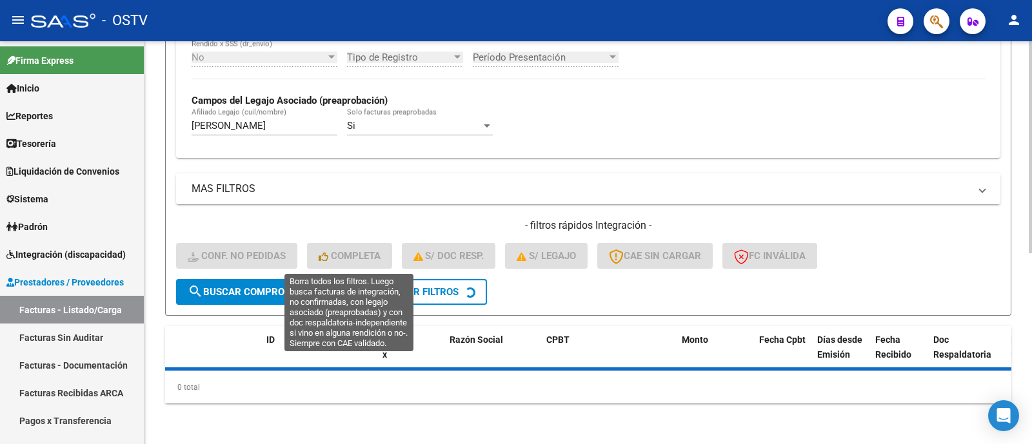
scroll to position [391, 0]
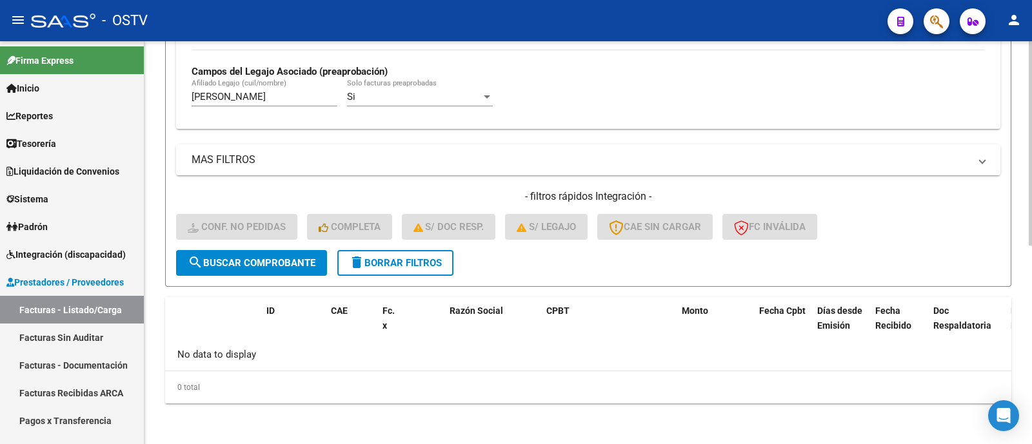
click at [276, 101] on input "[PERSON_NAME]" at bounding box center [264, 97] width 146 height 12
type input "balb"
click at [259, 261] on span "search Buscar Comprobante" at bounding box center [252, 263] width 128 height 12
drag, startPoint x: 247, startPoint y: 101, endPoint x: 87, endPoint y: 121, distance: 161.1
click at [87, 121] on mat-sidenav-container "Firma Express Inicio Calendario SSS Instructivos Contacto OS Reportes Tablero d…" at bounding box center [516, 242] width 1032 height 403
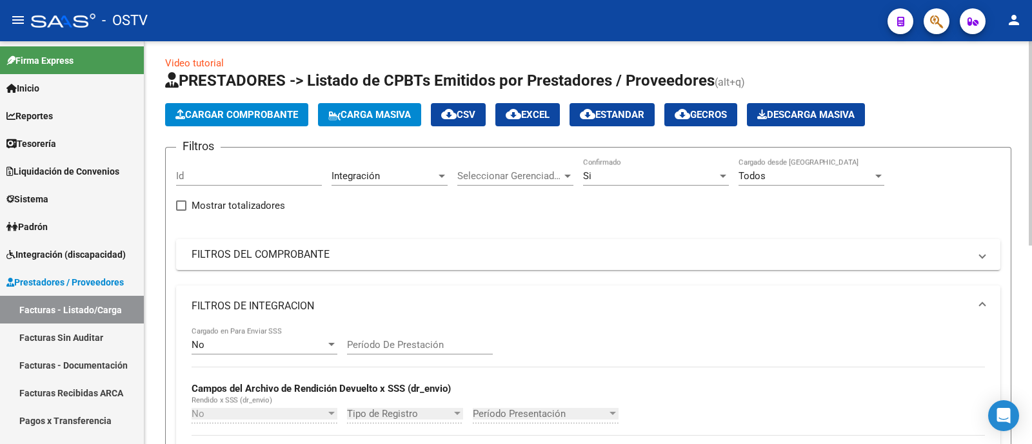
scroll to position [0, 0]
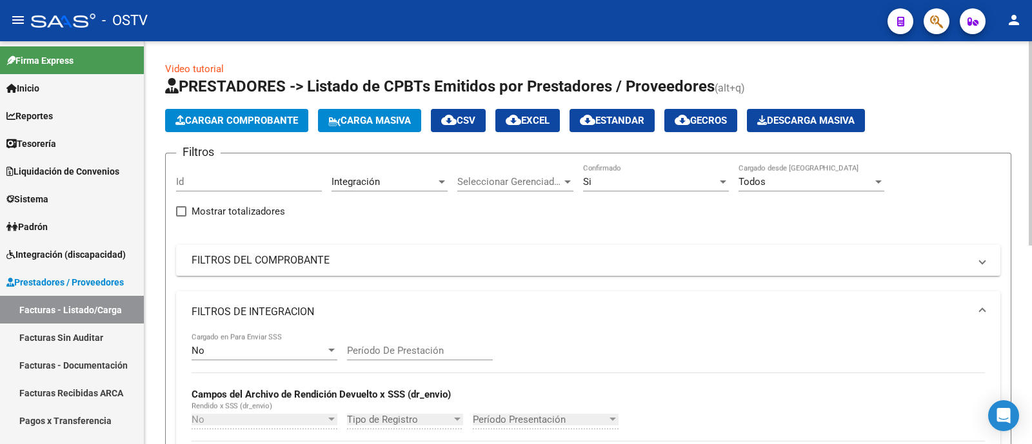
click at [631, 177] on div "Si" at bounding box center [650, 182] width 134 height 12
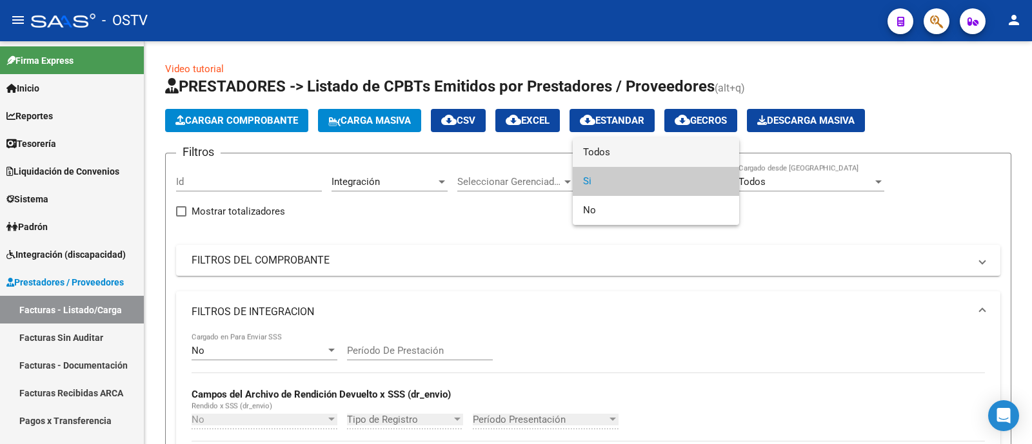
click at [623, 145] on span "Todos" at bounding box center [656, 152] width 146 height 29
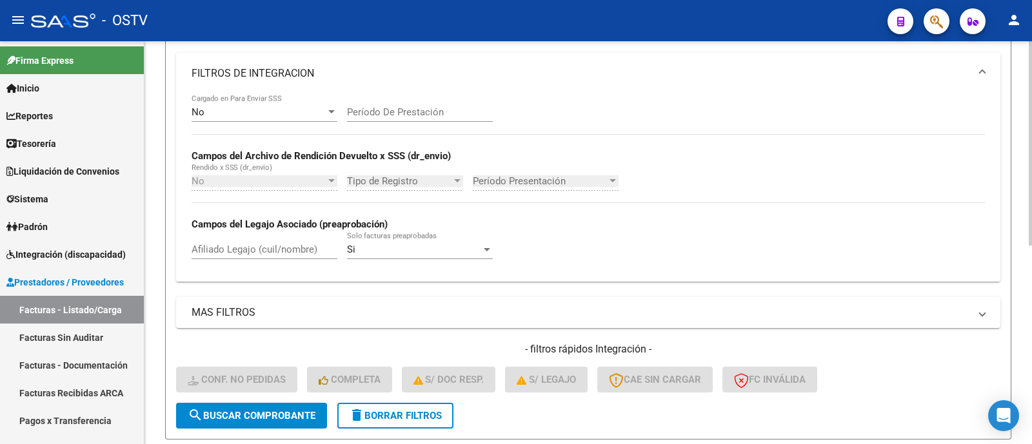
scroll to position [242, 0]
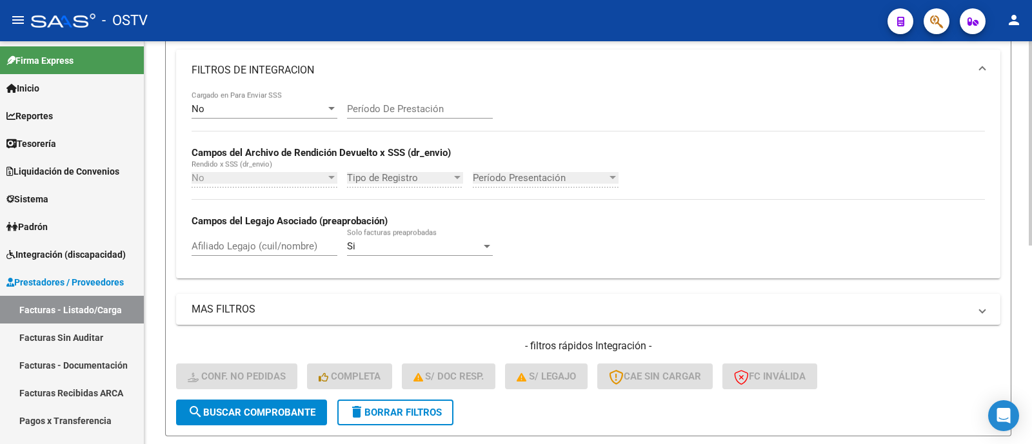
click at [286, 251] on input "Afiliado Legajo (cuil/nombre)" at bounding box center [264, 246] width 146 height 12
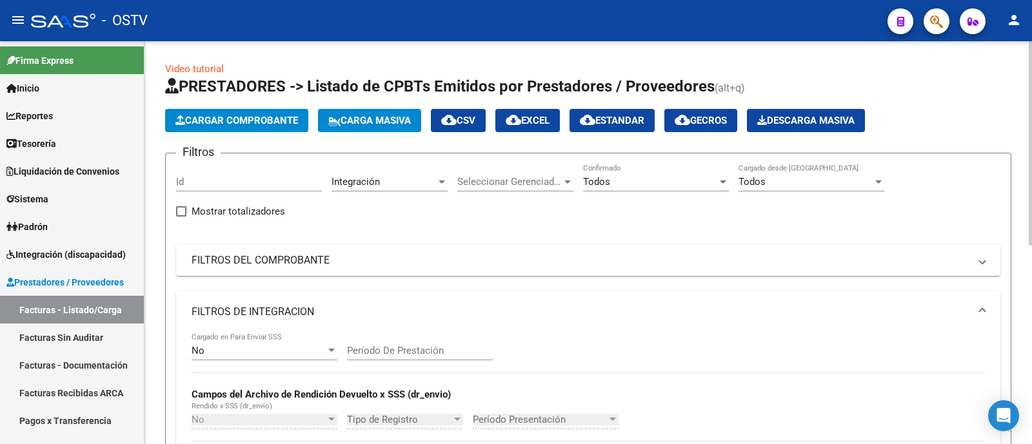
scroll to position [80, 0]
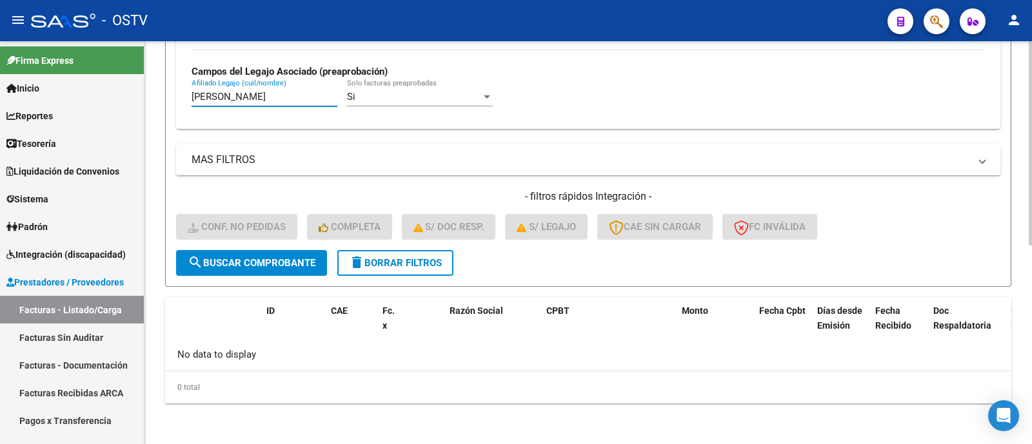
type input "[PERSON_NAME]"
click at [400, 259] on span "delete Borrar Filtros" at bounding box center [395, 263] width 93 height 12
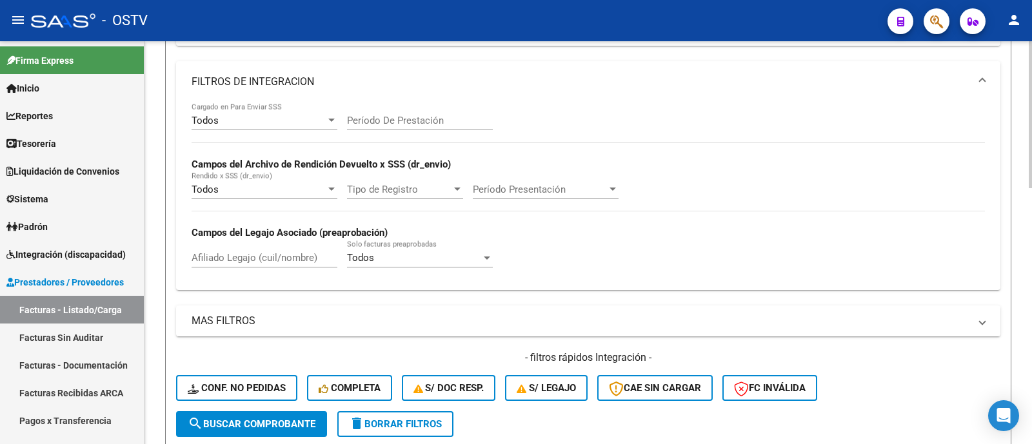
scroll to position [150, 0]
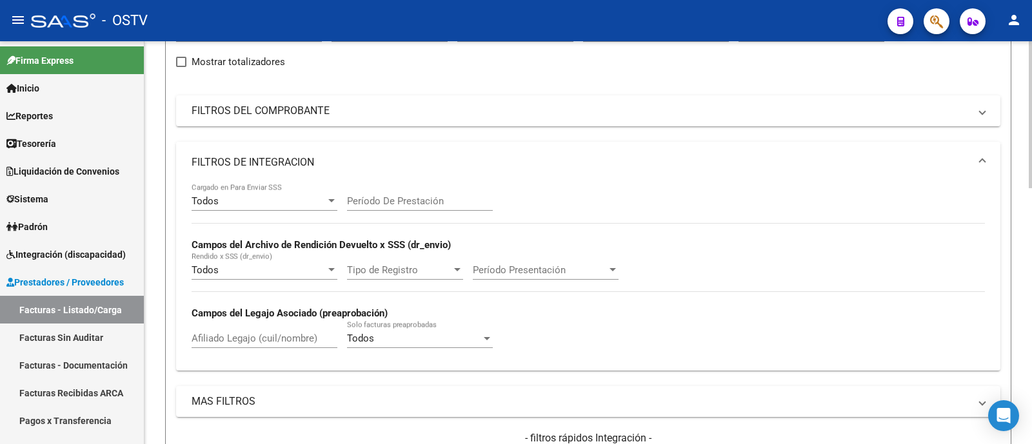
click at [326, 157] on mat-panel-title "FILTROS DE INTEGRACION" at bounding box center [580, 162] width 778 height 14
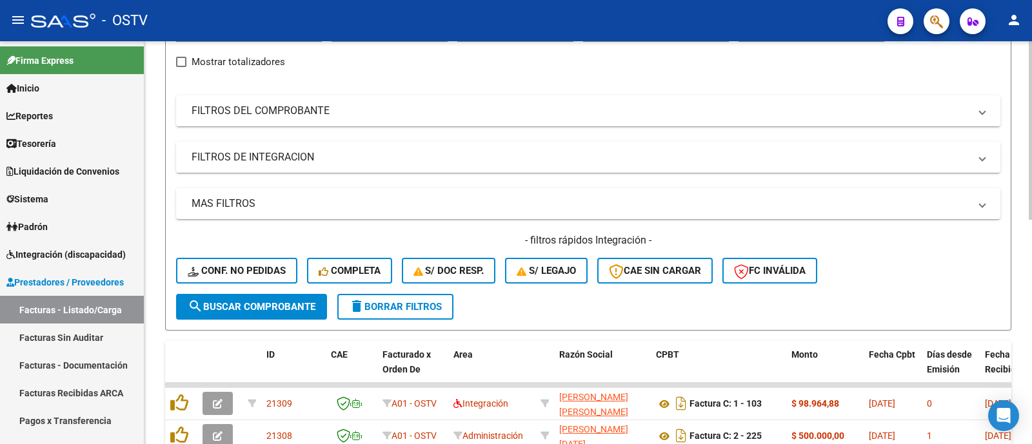
scroll to position [0, 0]
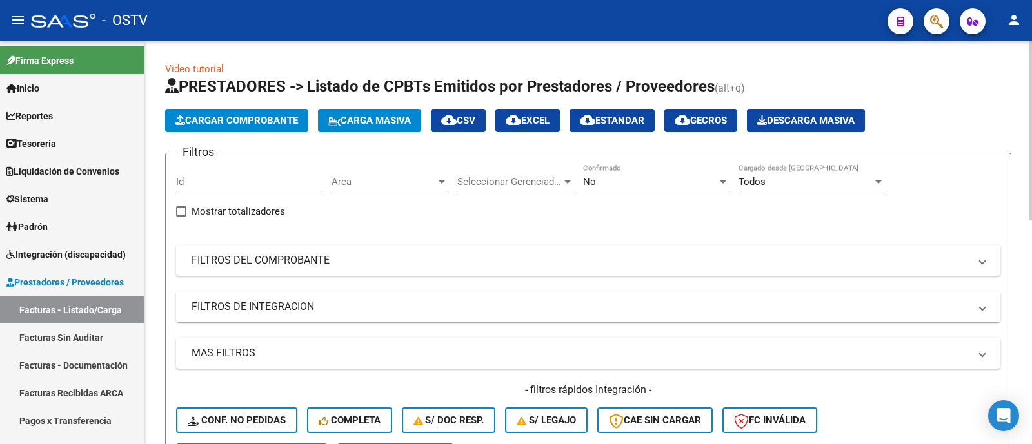
click at [382, 175] on div "Area Area" at bounding box center [389, 178] width 116 height 28
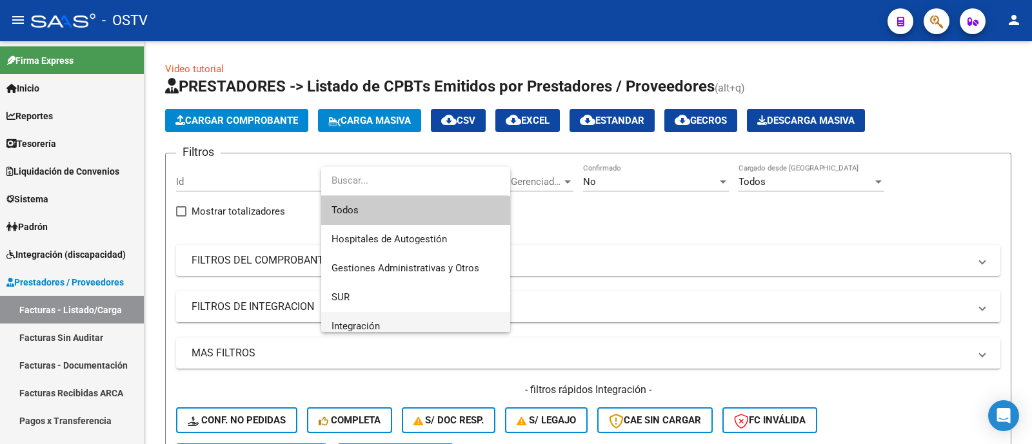
click at [401, 317] on span "Integración" at bounding box center [415, 326] width 168 height 29
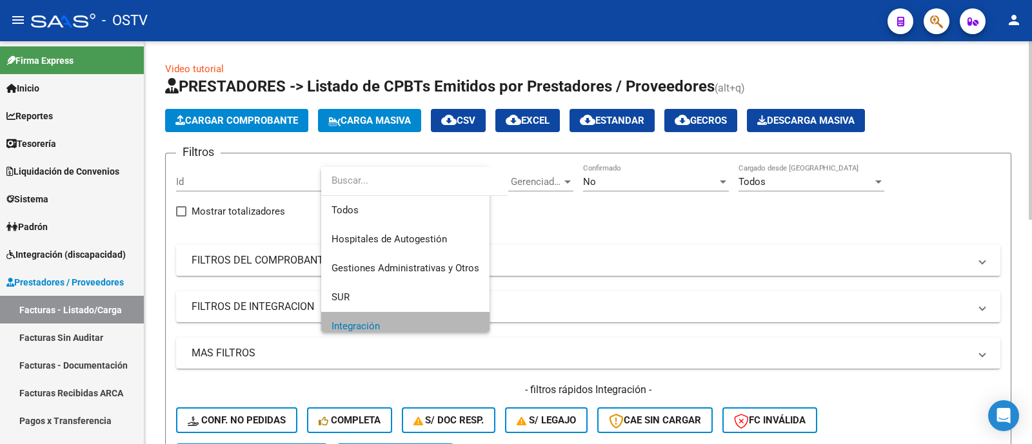
scroll to position [8, 0]
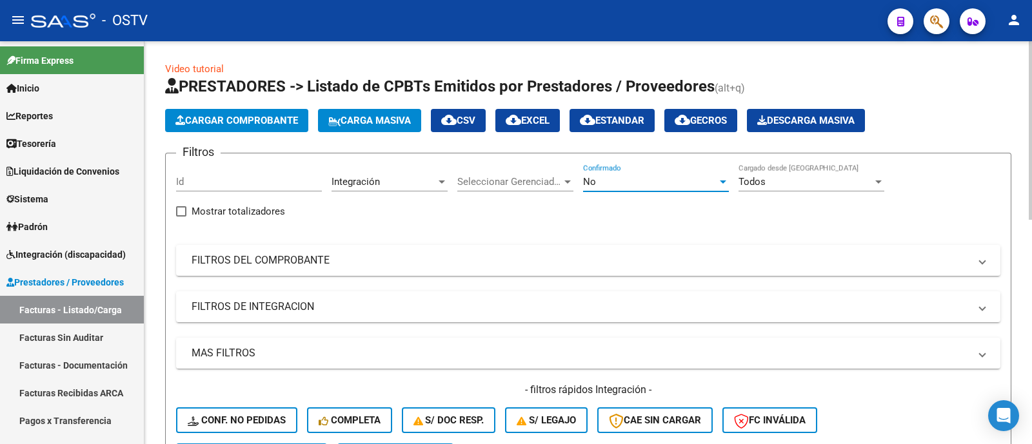
click at [658, 179] on div "No" at bounding box center [650, 182] width 134 height 12
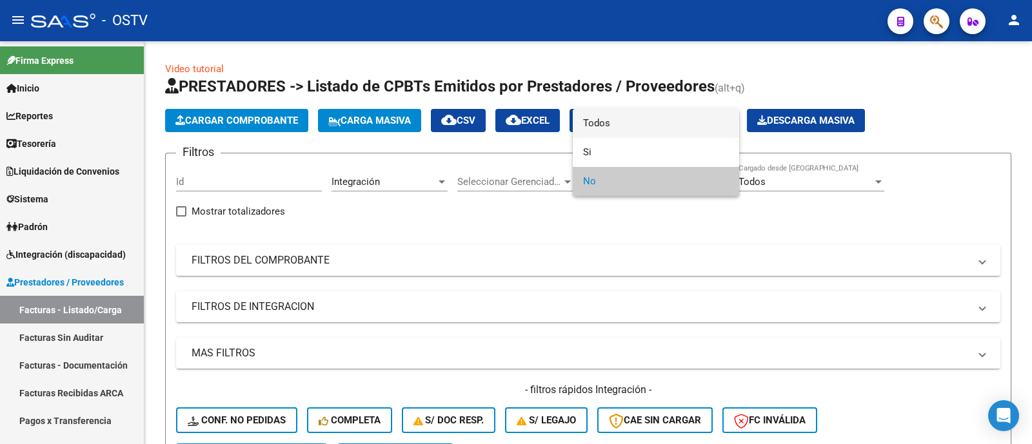
click at [631, 127] on span "Todos" at bounding box center [656, 123] width 146 height 29
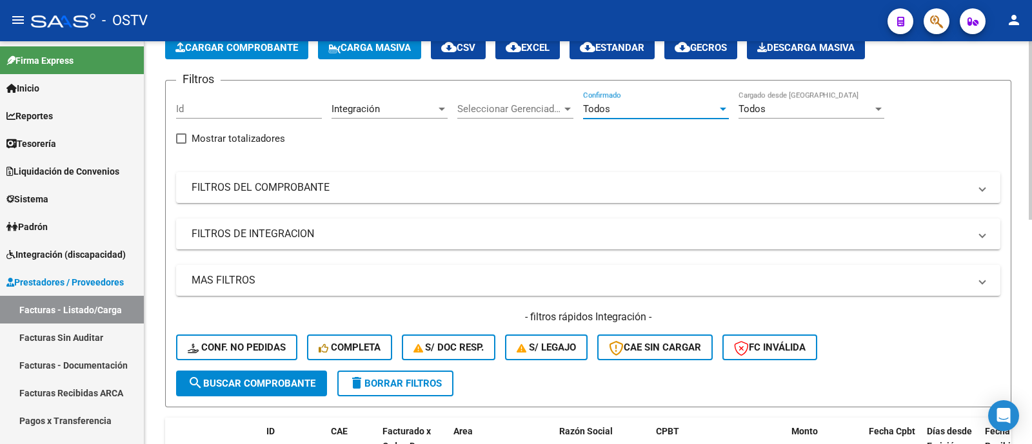
scroll to position [242, 0]
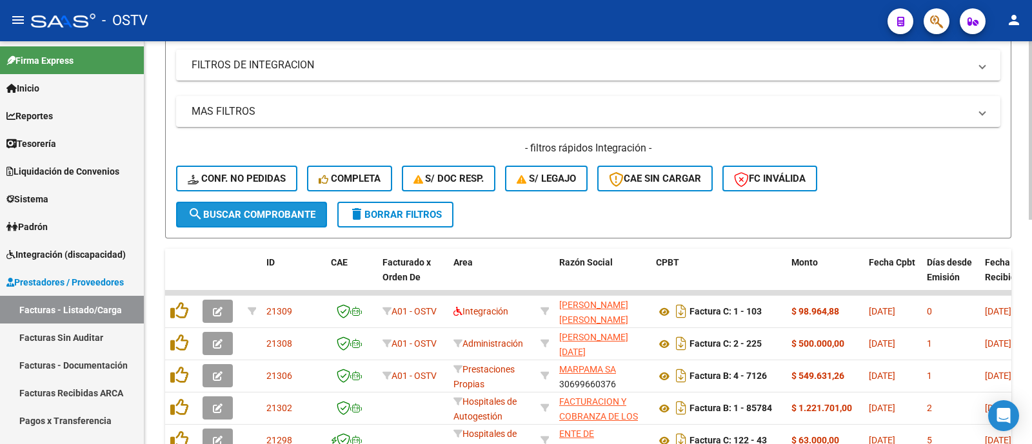
click at [297, 209] on span "search Buscar Comprobante" at bounding box center [252, 215] width 128 height 12
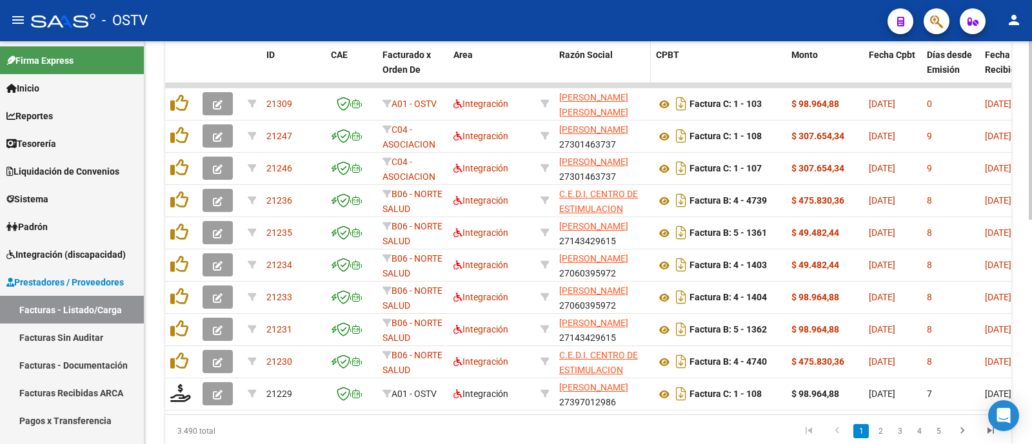
scroll to position [484, 0]
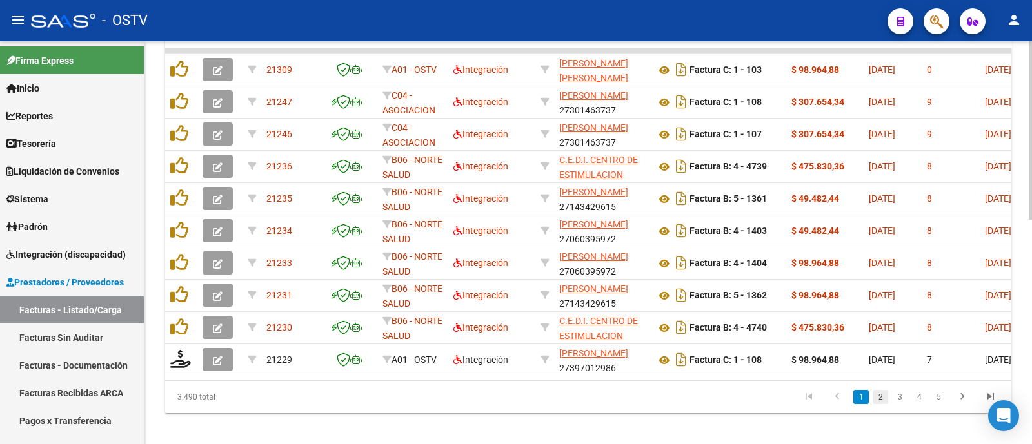
click at [878, 404] on link "2" at bounding box center [879, 397] width 15 height 14
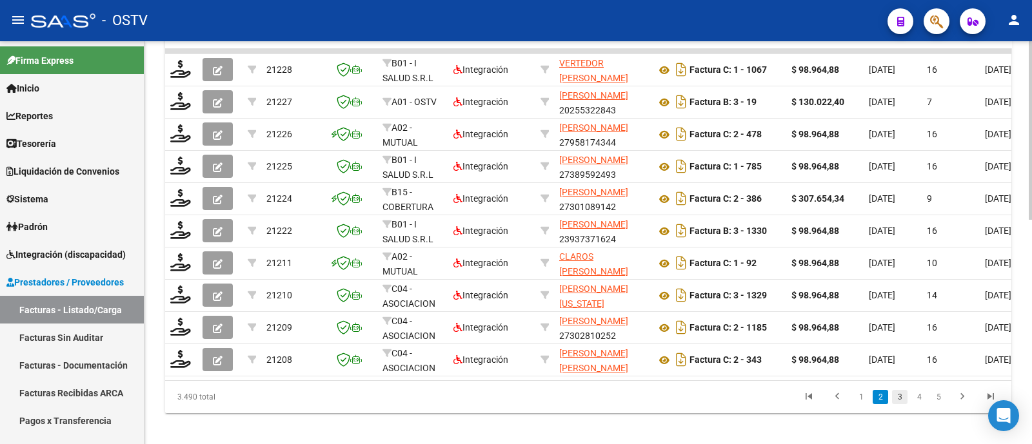
click at [899, 403] on link "3" at bounding box center [899, 397] width 15 height 14
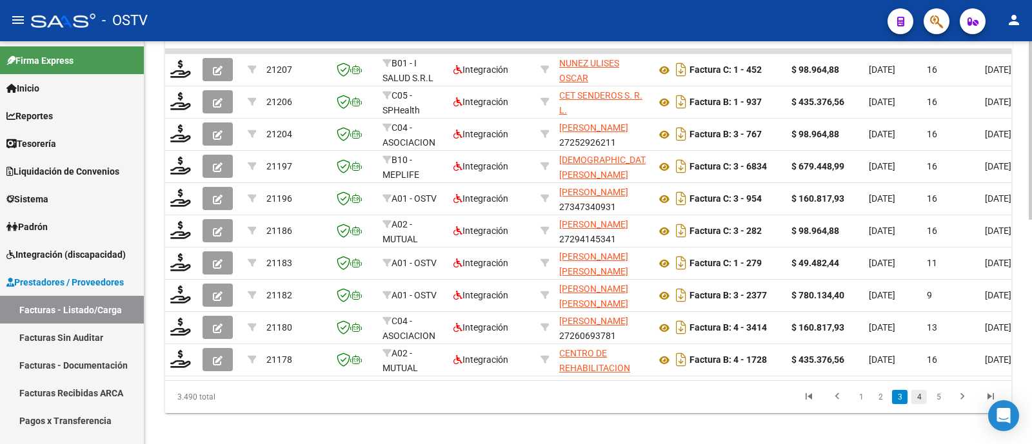
click at [925, 404] on link "4" at bounding box center [918, 397] width 15 height 14
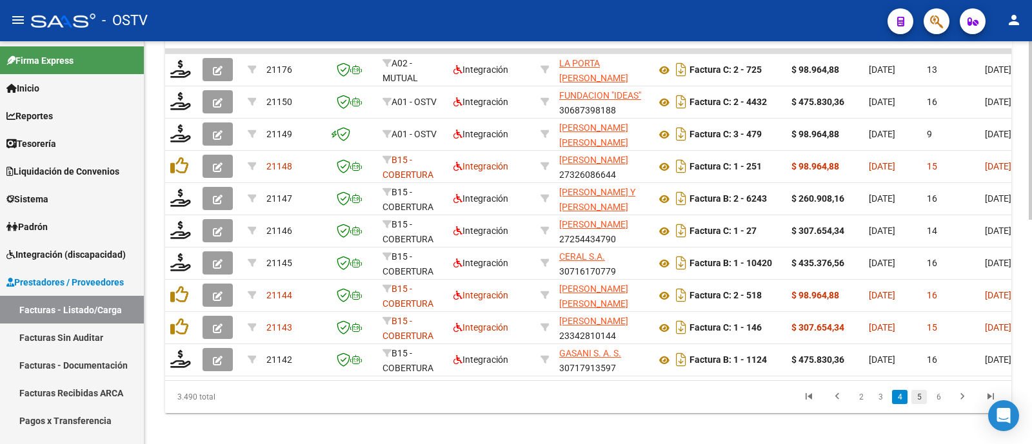
click at [926, 408] on li "5" at bounding box center [918, 397] width 19 height 22
click at [923, 404] on link "5" at bounding box center [918, 397] width 15 height 14
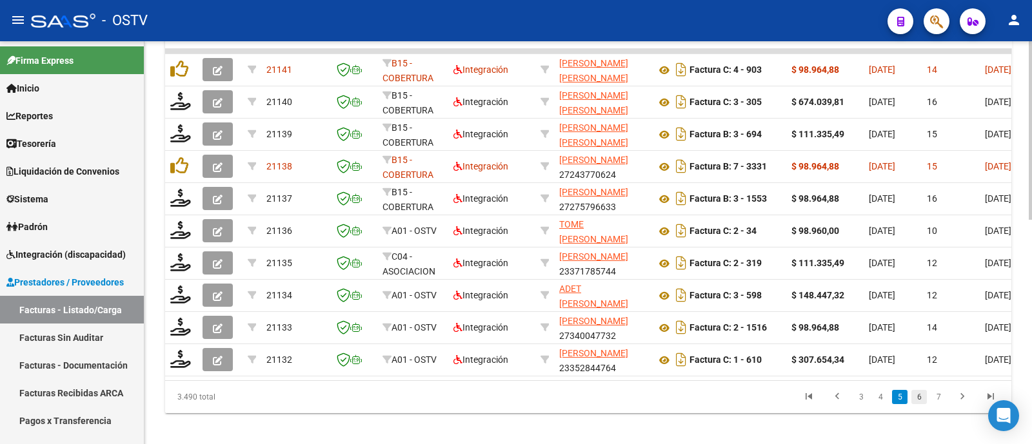
click at [921, 404] on link "6" at bounding box center [918, 397] width 15 height 14
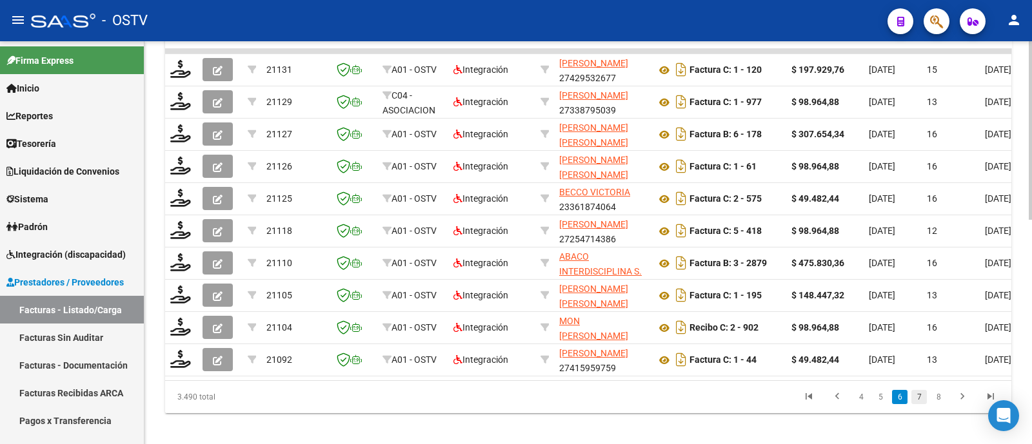
click at [922, 404] on link "7" at bounding box center [918, 397] width 15 height 14
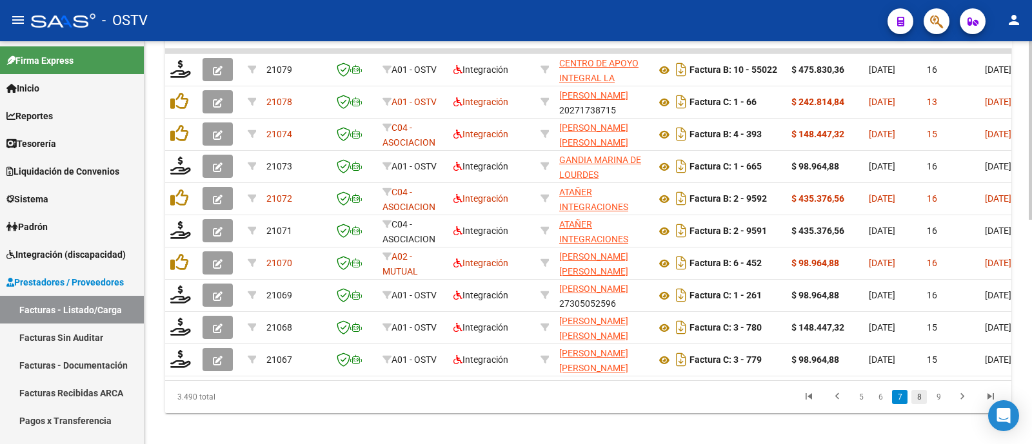
click at [920, 404] on link "8" at bounding box center [918, 397] width 15 height 14
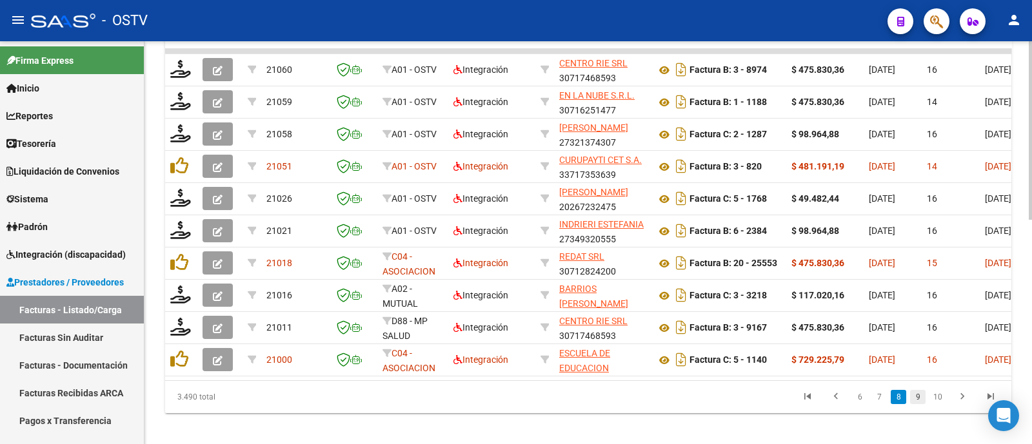
click at [919, 404] on link "9" at bounding box center [917, 397] width 15 height 14
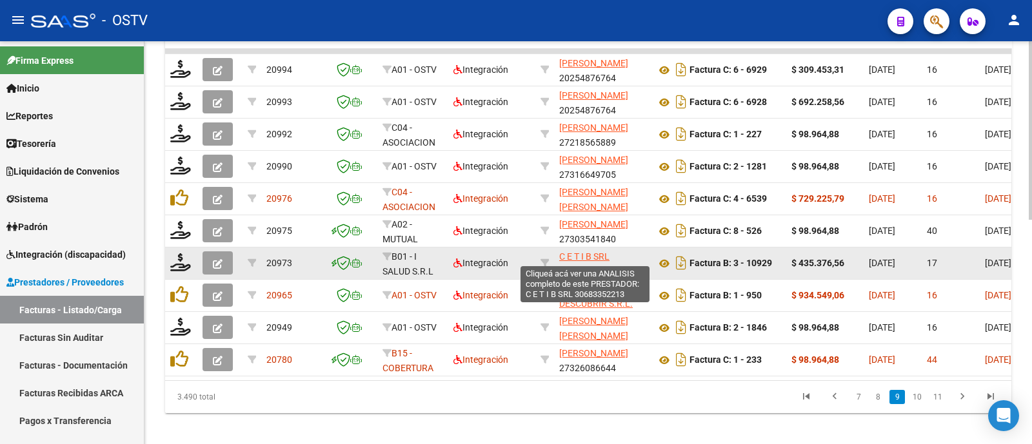
drag, startPoint x: 613, startPoint y: 253, endPoint x: 558, endPoint y: 255, distance: 54.2
click at [559, 255] on div "C E T I B SRL 30683352213" at bounding box center [602, 263] width 86 height 27
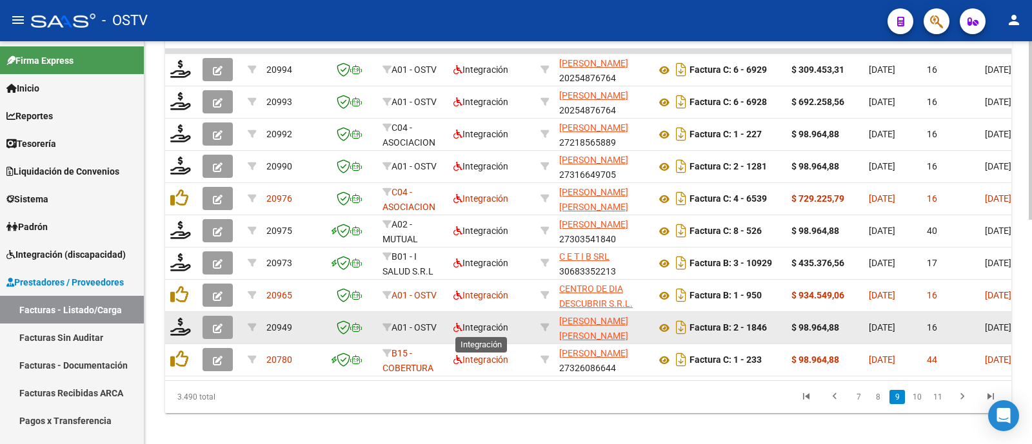
copy div "C E T I B SRL"
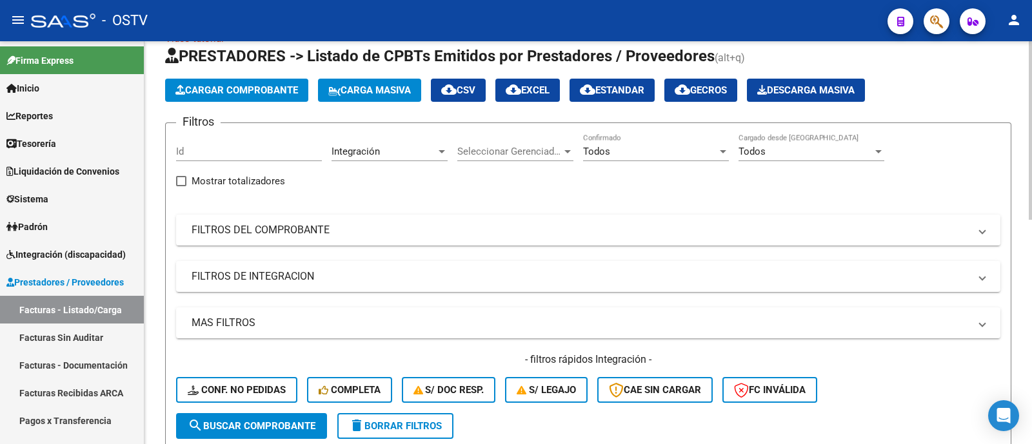
scroll to position [0, 0]
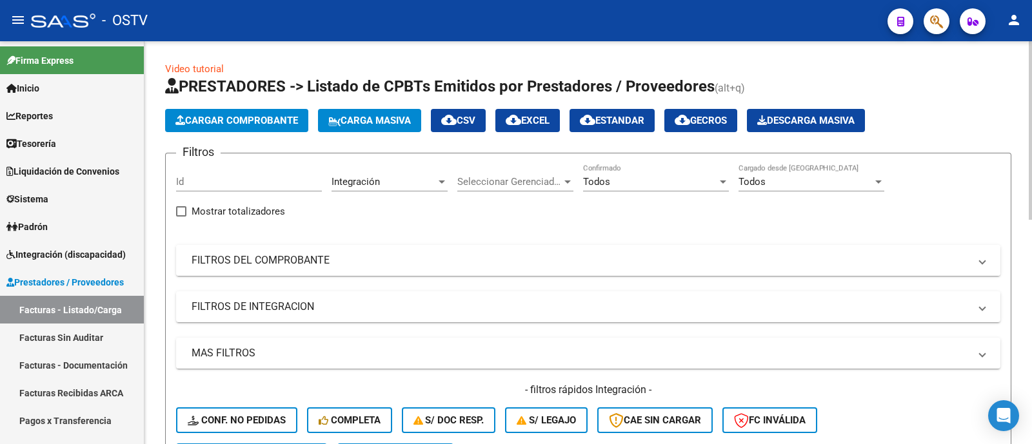
click at [562, 262] on mat-panel-title "FILTROS DEL COMPROBANTE" at bounding box center [580, 260] width 778 height 14
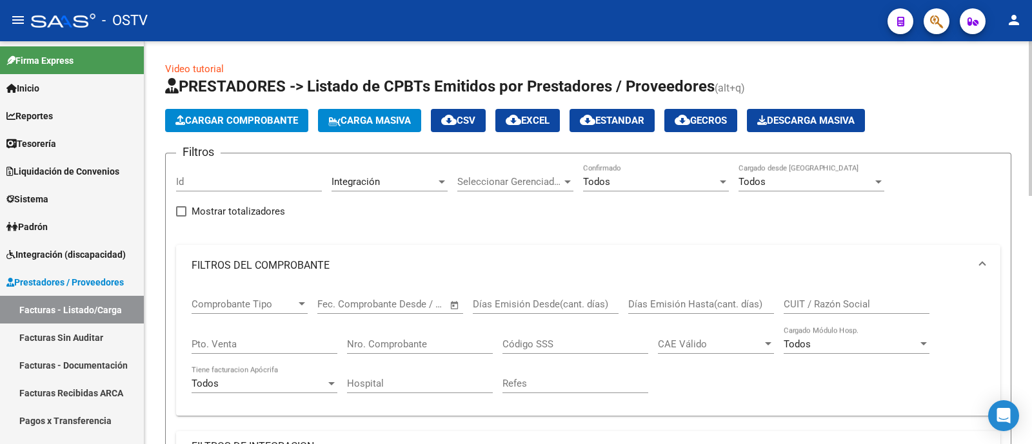
click at [822, 295] on div "CUIT / Razón Social" at bounding box center [856, 300] width 146 height 28
paste input "C E T I B SRL"
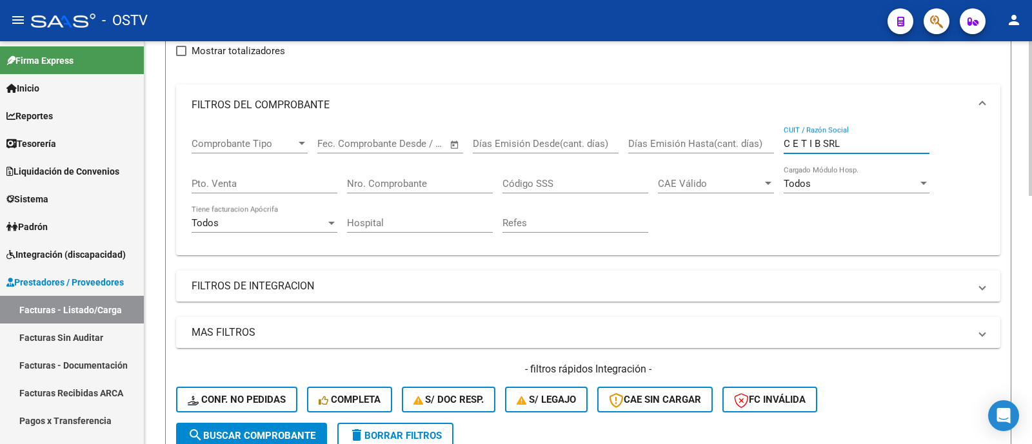
type input "C E T I B SRL"
click at [415, 90] on mat-expansion-panel-header "FILTROS DEL COMPROBANTE" at bounding box center [588, 104] width 824 height 41
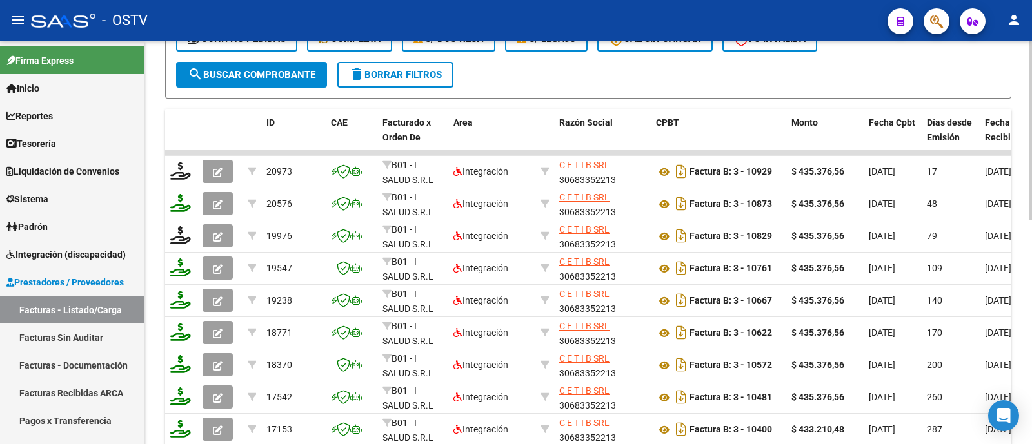
scroll to position [403, 0]
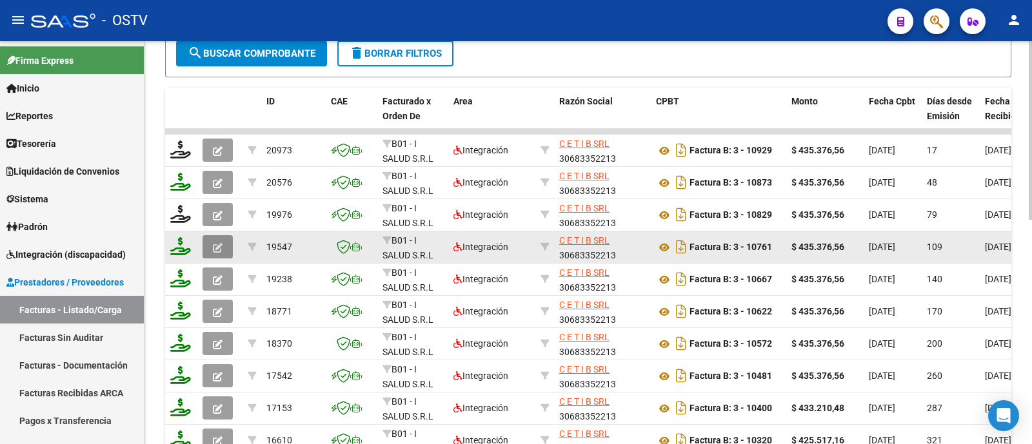
click at [221, 244] on icon "button" at bounding box center [218, 248] width 10 height 10
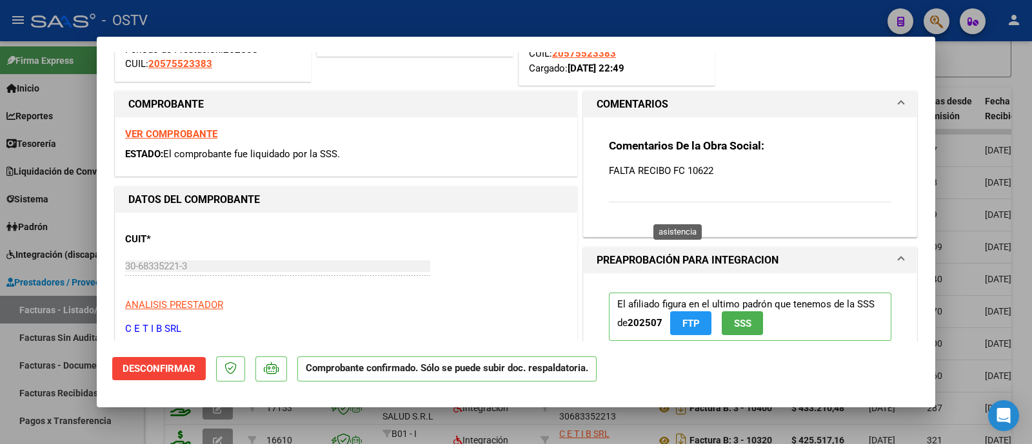
scroll to position [0, 0]
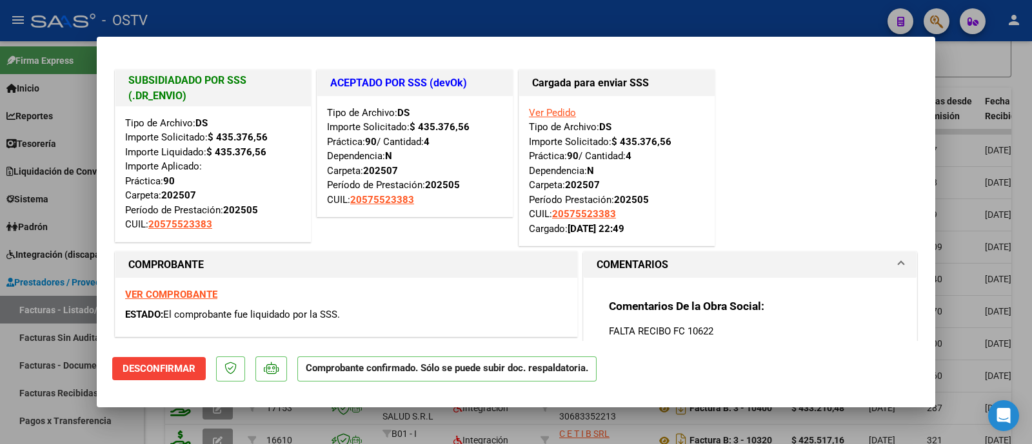
click at [516, 17] on div at bounding box center [516, 222] width 1032 height 444
type input "$ 0,00"
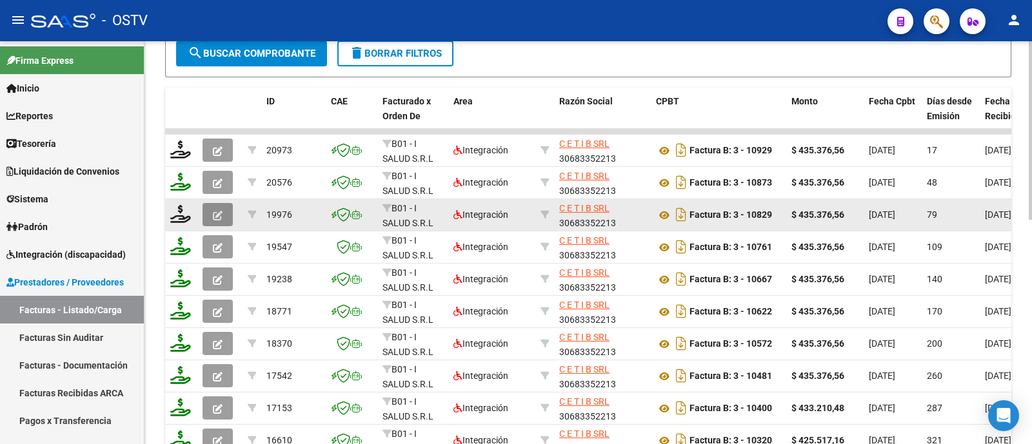
click at [228, 217] on button "button" at bounding box center [217, 214] width 30 height 23
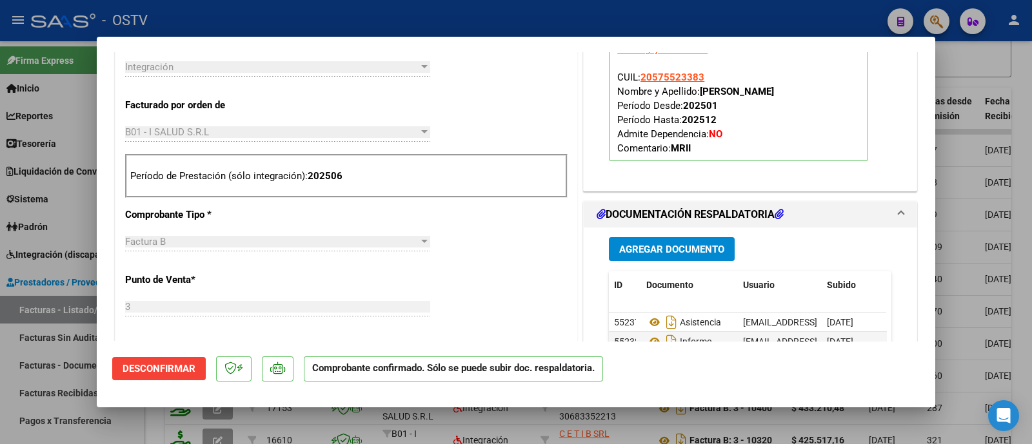
scroll to position [403, 0]
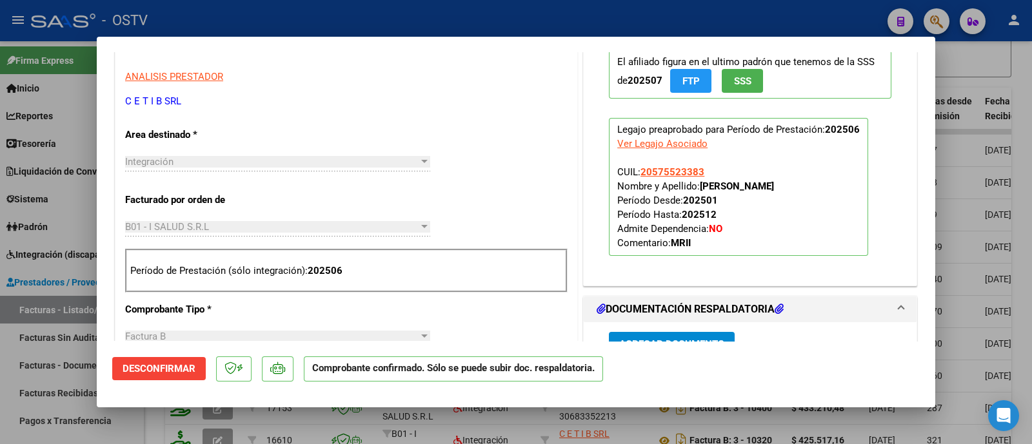
click at [432, 25] on div at bounding box center [516, 222] width 1032 height 444
type input "$ 0,00"
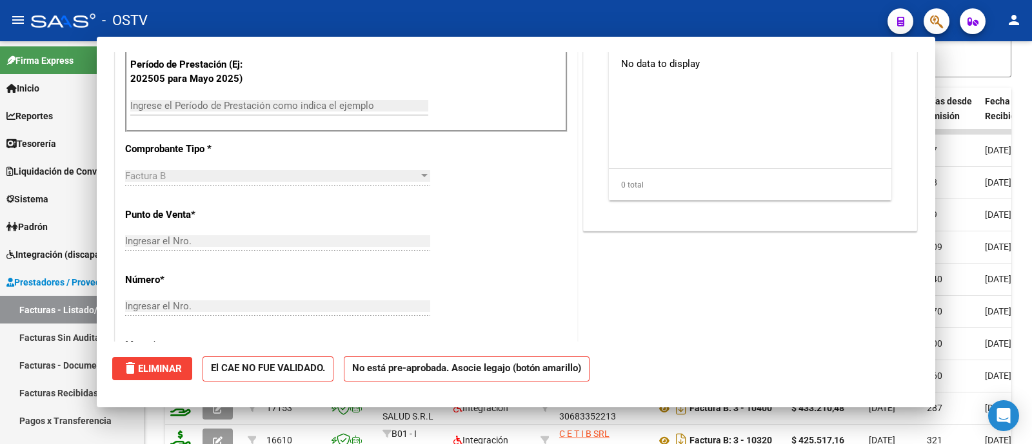
scroll to position [0, 0]
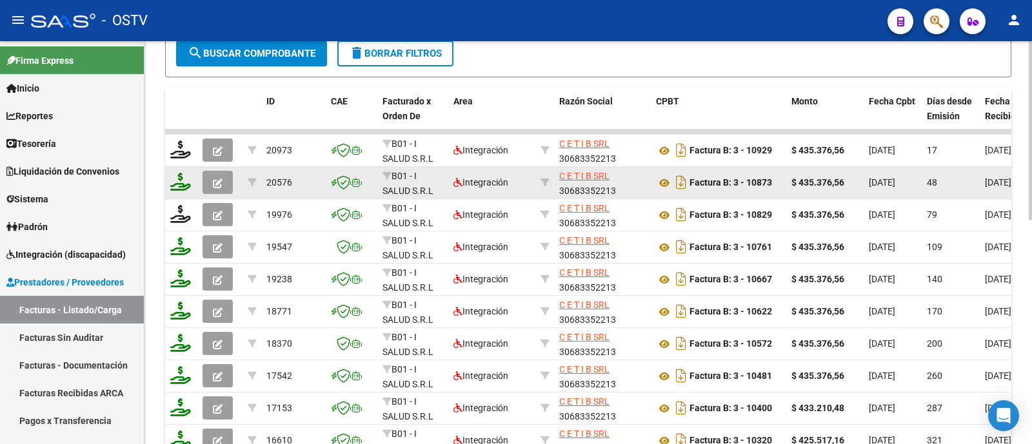
click at [221, 180] on icon "button" at bounding box center [218, 184] width 10 height 10
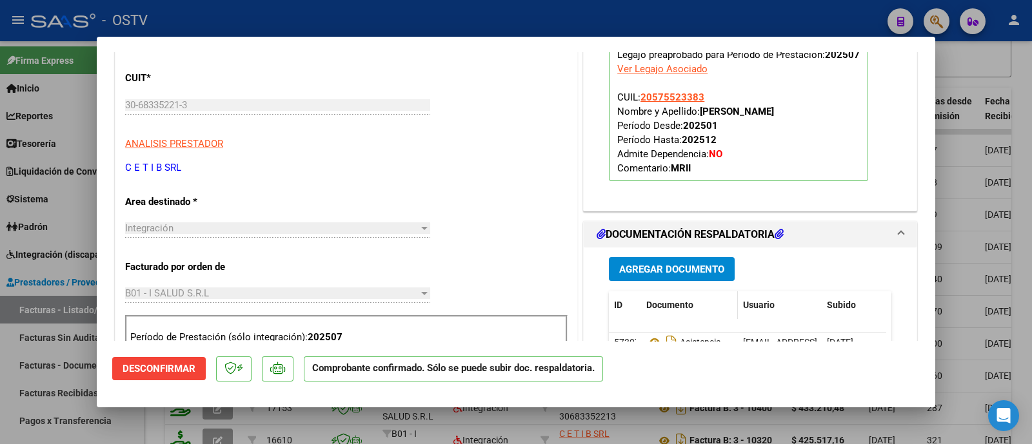
scroll to position [484, 0]
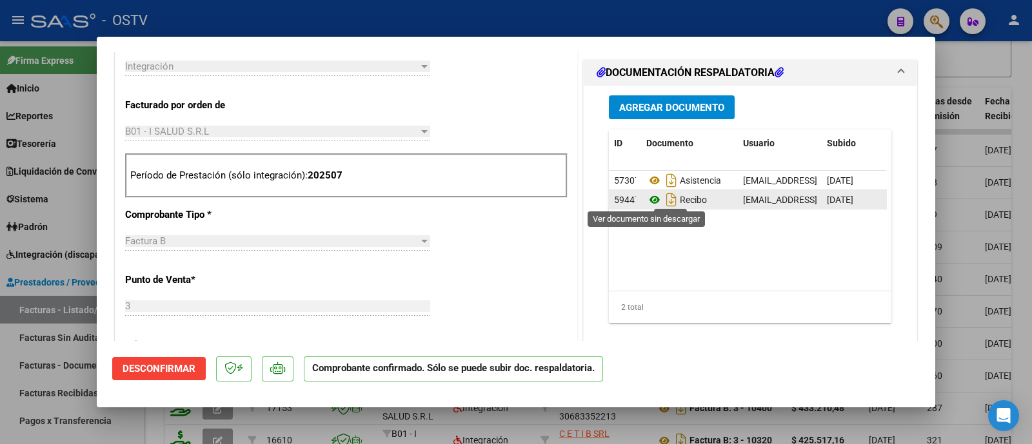
click at [648, 198] on icon at bounding box center [654, 199] width 17 height 15
click at [663, 197] on icon "Descargar documento" at bounding box center [671, 200] width 17 height 21
click at [556, 29] on div at bounding box center [516, 222] width 1032 height 444
type input "$ 0,00"
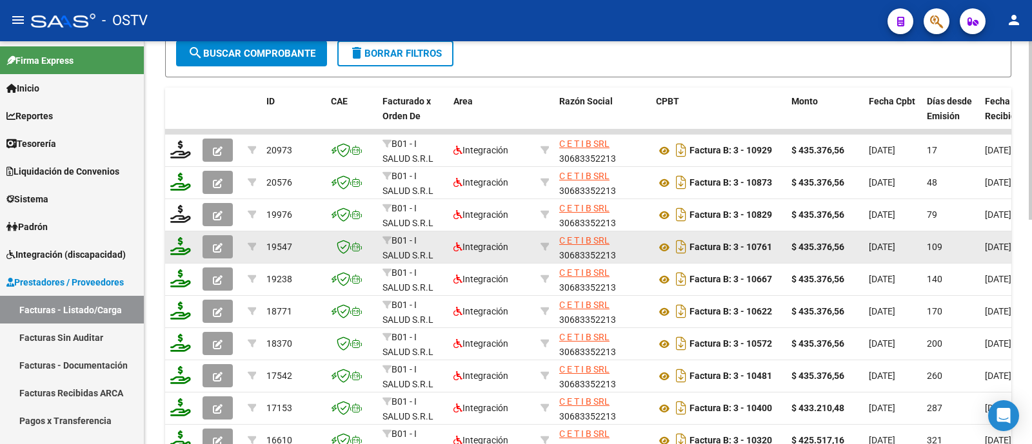
click at [213, 246] on icon "button" at bounding box center [218, 248] width 10 height 10
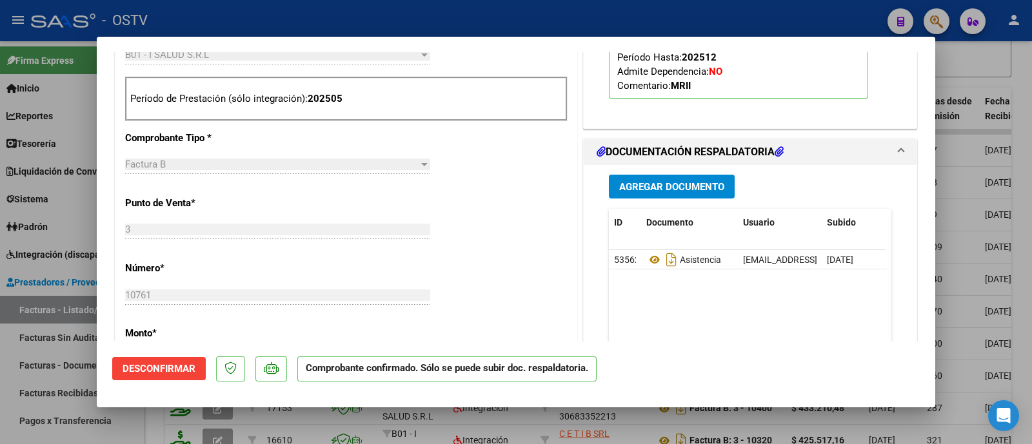
scroll to position [644, 0]
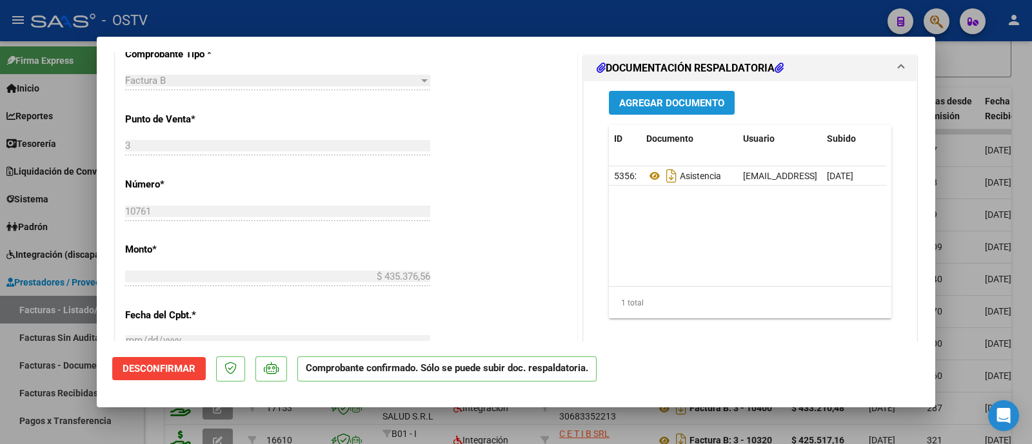
click at [630, 103] on span "Agregar Documento" at bounding box center [671, 103] width 105 height 12
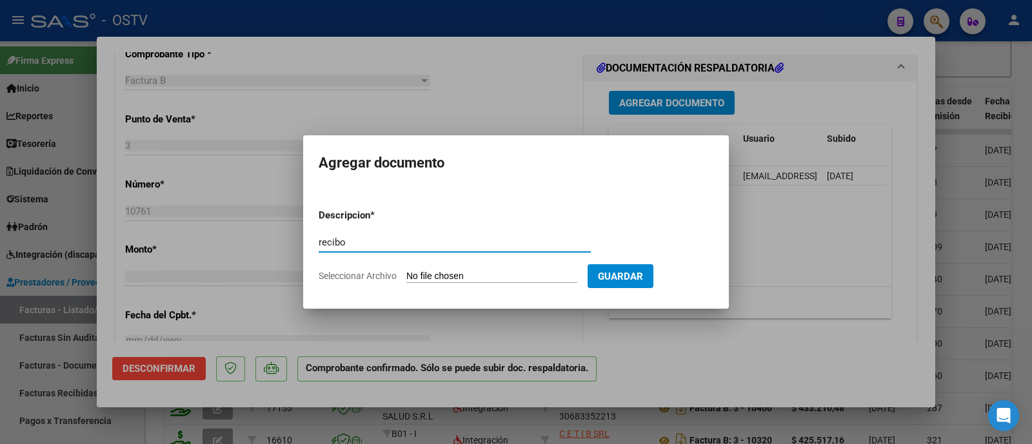
type input "recibo"
click at [501, 279] on input "Seleccionar Archivo" at bounding box center [491, 277] width 171 height 12
type input "C:\fakepath\30683352213-FACTURA_B-3-10873-ANEXO-RECIBO.jpeg"
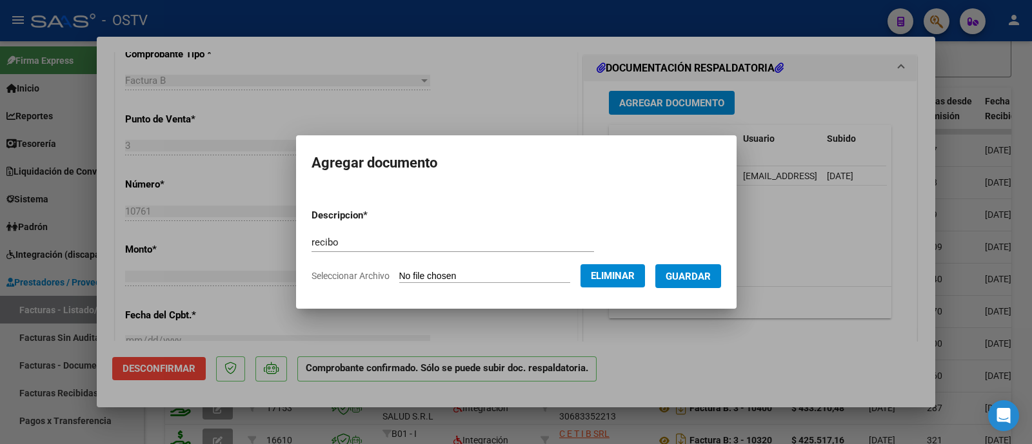
click at [702, 276] on span "Guardar" at bounding box center [687, 277] width 45 height 12
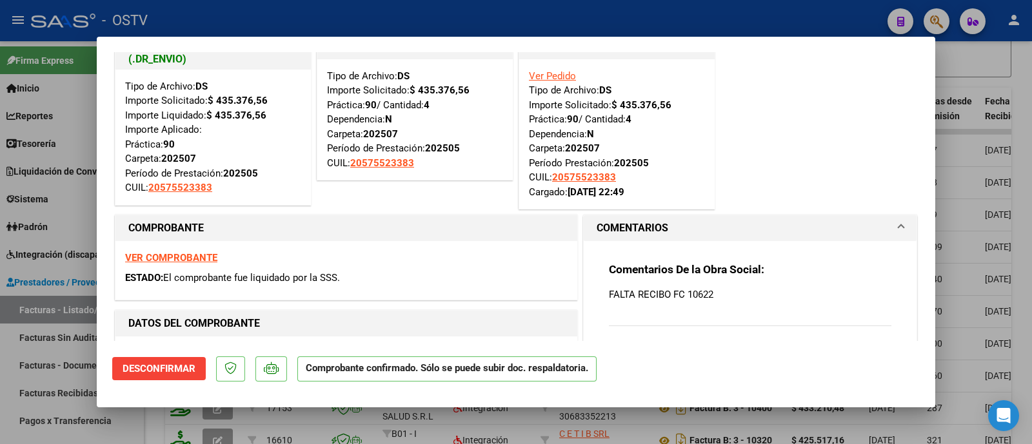
scroll to position [0, 0]
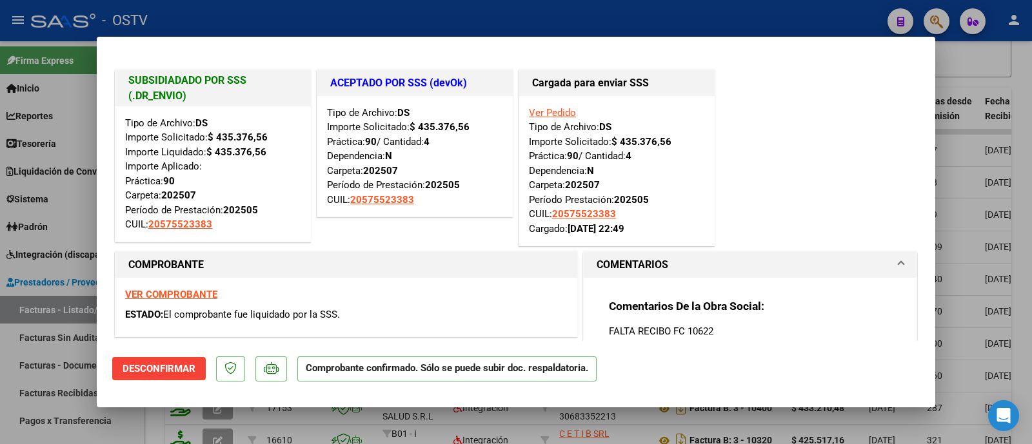
click at [475, 29] on div at bounding box center [516, 222] width 1032 height 444
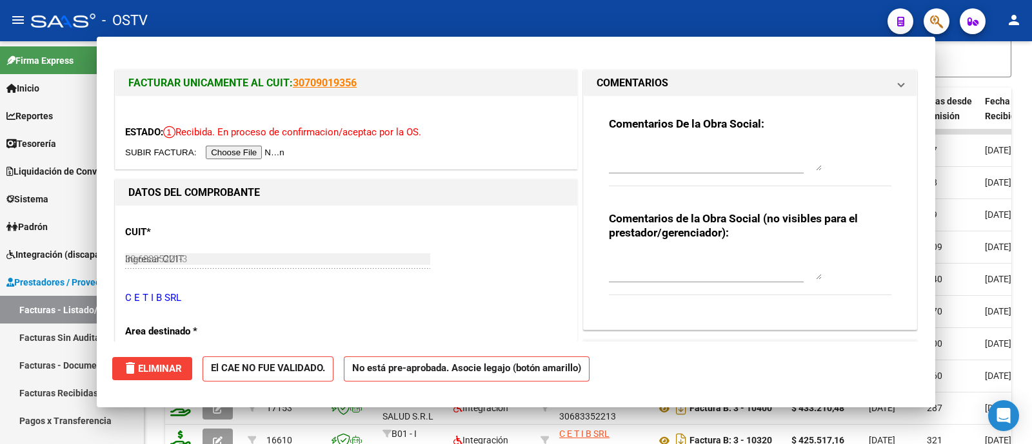
type input "$ 0,00"
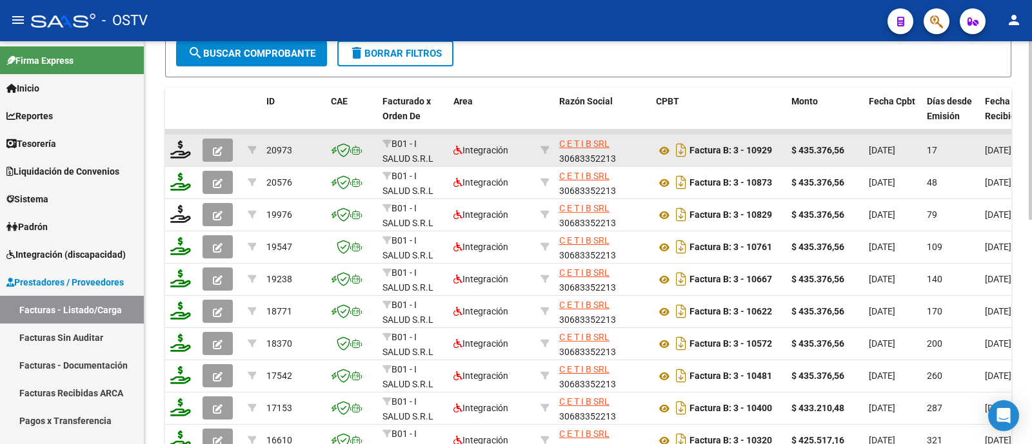
click at [219, 146] on icon "button" at bounding box center [218, 151] width 10 height 10
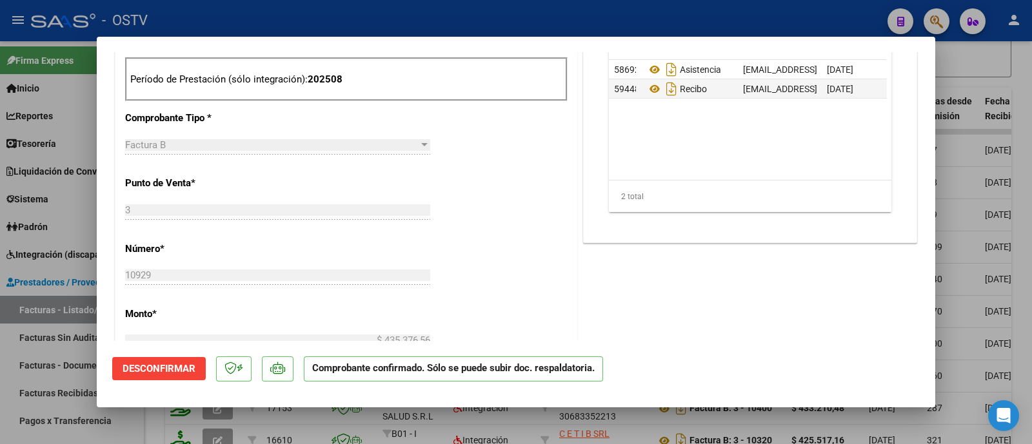
scroll to position [507, 0]
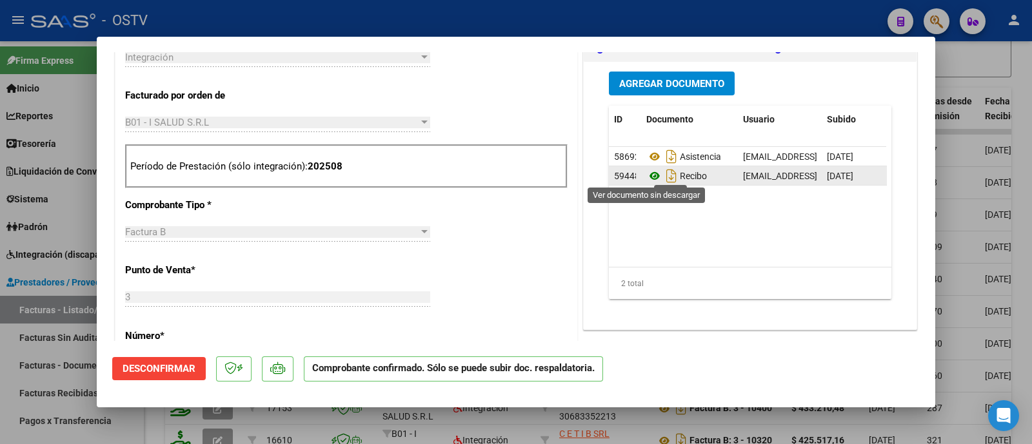
click at [646, 175] on icon at bounding box center [654, 175] width 17 height 15
click at [664, 177] on icon "Descargar documento" at bounding box center [671, 176] width 17 height 21
click at [404, 22] on div at bounding box center [516, 222] width 1032 height 444
type input "$ 0,00"
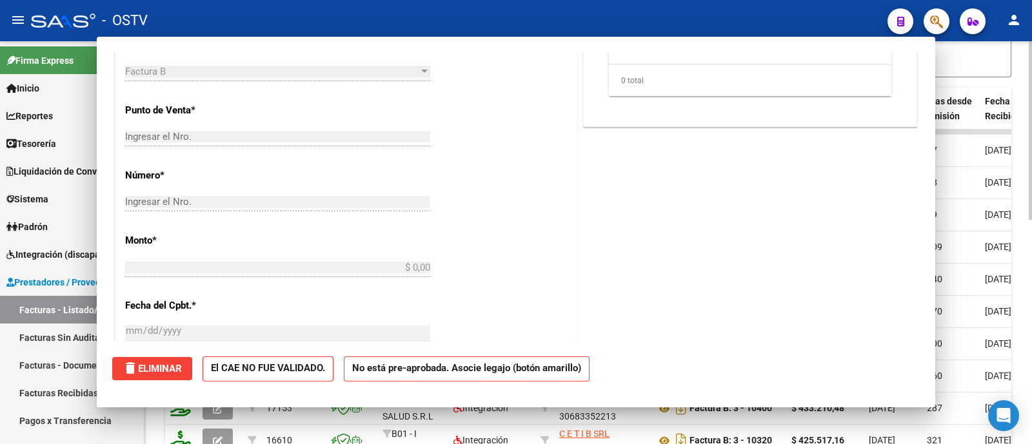
scroll to position [0, 0]
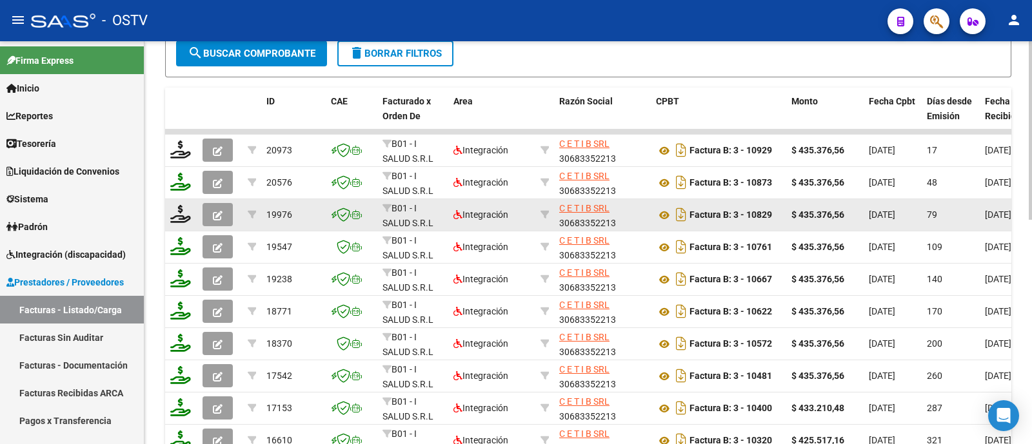
click at [226, 211] on button "button" at bounding box center [217, 214] width 30 height 23
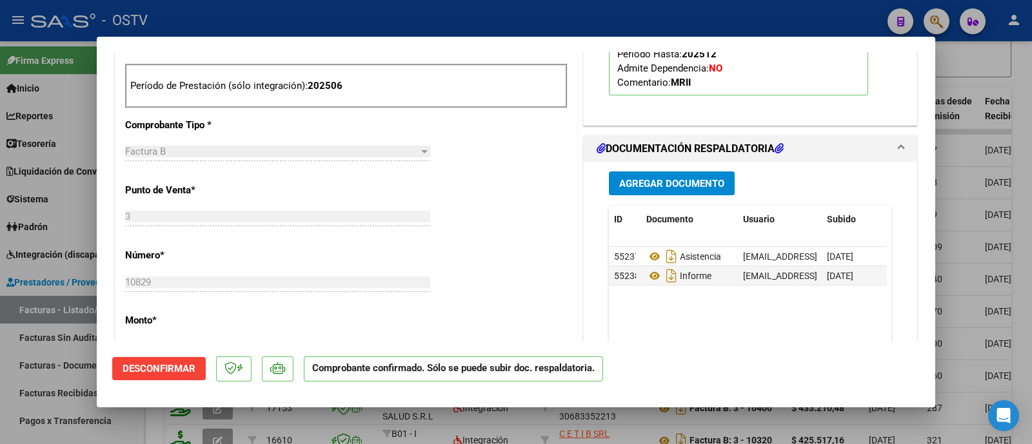
scroll to position [588, 0]
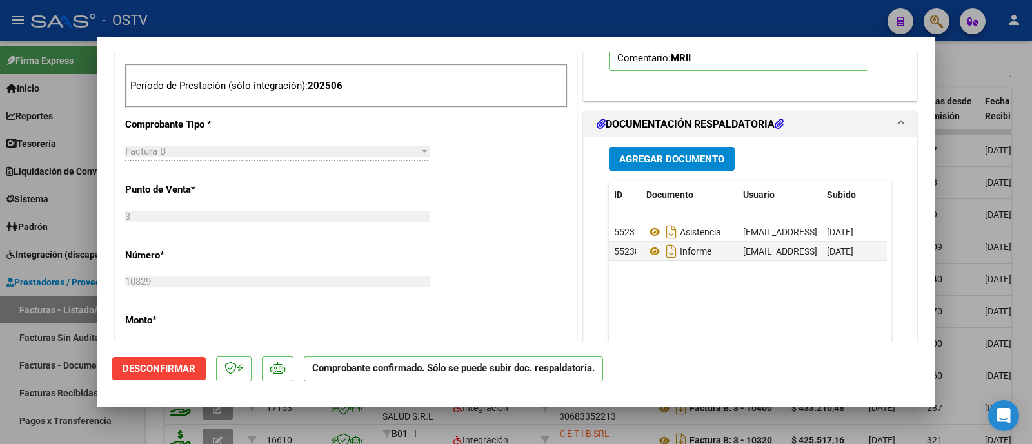
click at [653, 161] on span "Agregar Documento" at bounding box center [671, 159] width 105 height 12
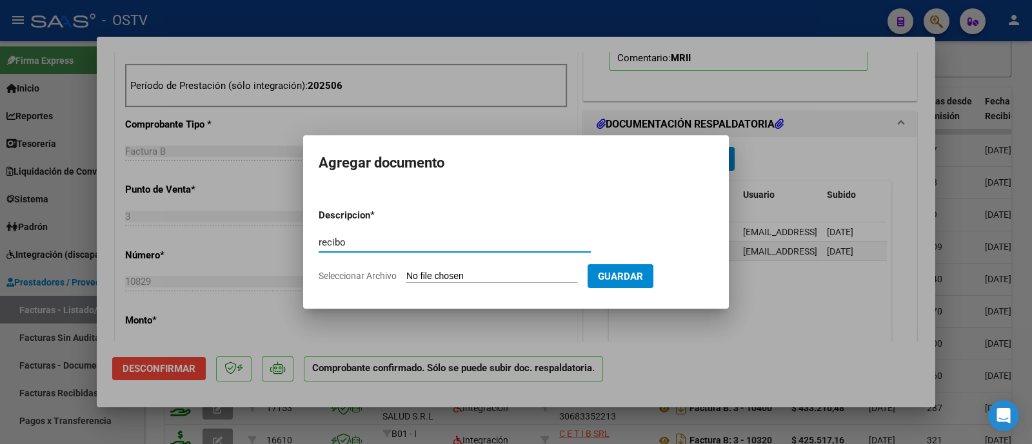
type input "recibo"
click at [502, 268] on form "Descripcion * recibo Escriba aquí una descripcion Seleccionar Archivo Guardar" at bounding box center [516, 246] width 395 height 94
click at [502, 272] on input "Seleccionar Archivo" at bounding box center [491, 277] width 171 height 12
type input "C:\fakepath\30683352213-FACTURA_B-3-10929-ANEXO-RECIBO.jpeg"
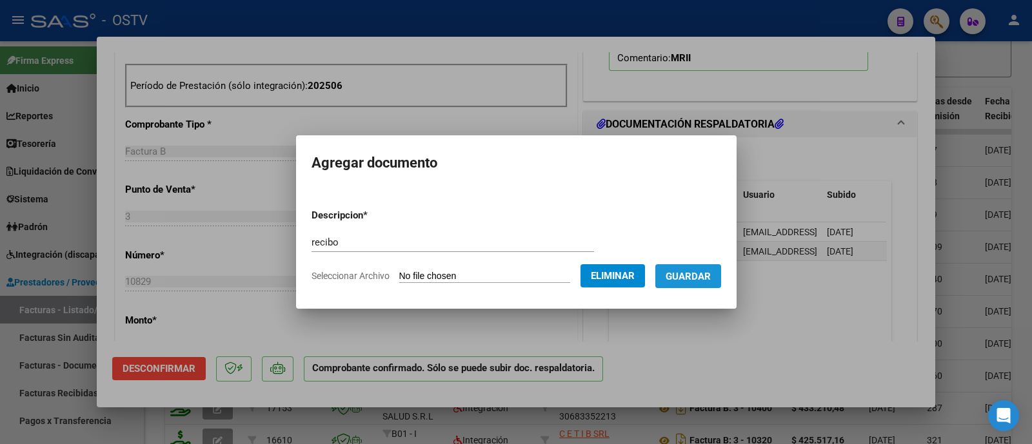
click at [706, 269] on button "Guardar" at bounding box center [688, 276] width 66 height 24
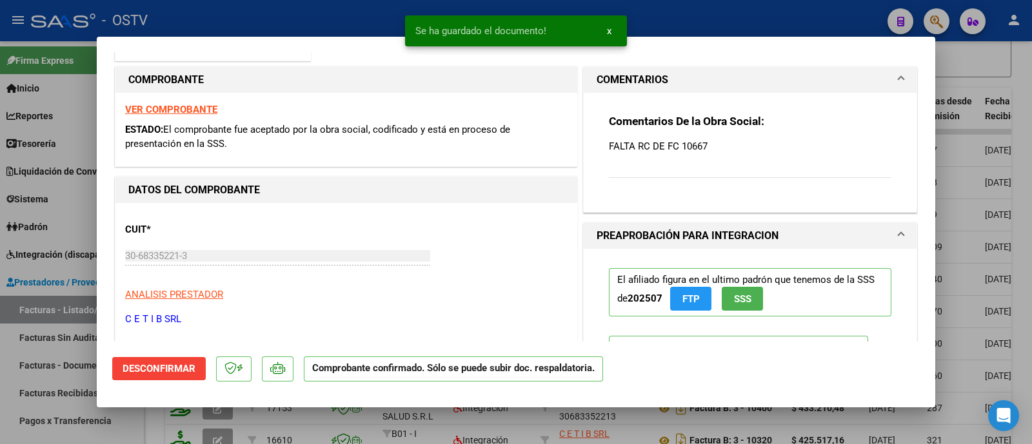
scroll to position [0, 0]
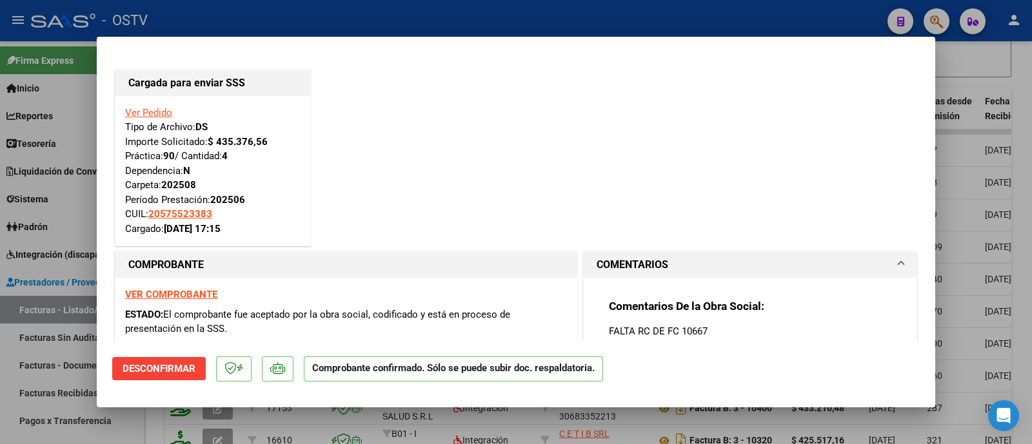
click at [338, 14] on div at bounding box center [516, 222] width 1032 height 444
type input "$ 0,00"
